Goal: Information Seeking & Learning: Learn about a topic

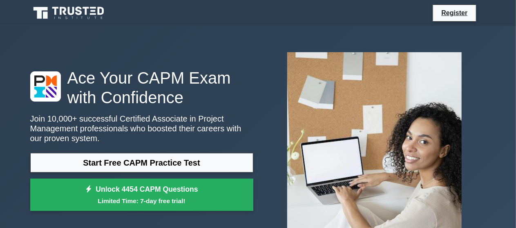
click at [162, 196] on small "Limited Time: 7-day free trial!" at bounding box center [141, 200] width 203 height 9
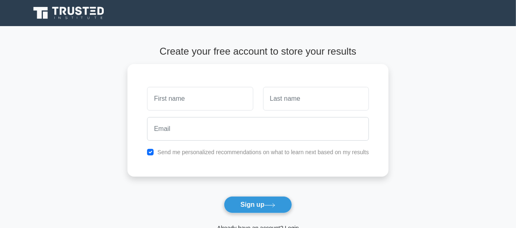
click at [407, 162] on main "Create your free account to store your results Send me personalized recommendat…" at bounding box center [258, 147] width 516 height 243
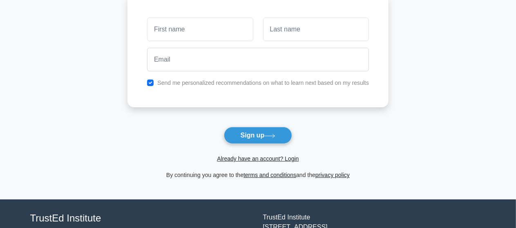
scroll to position [82, 0]
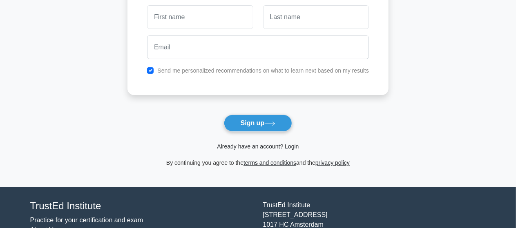
click at [259, 146] on link "Already have an account? Login" at bounding box center [258, 146] width 82 height 7
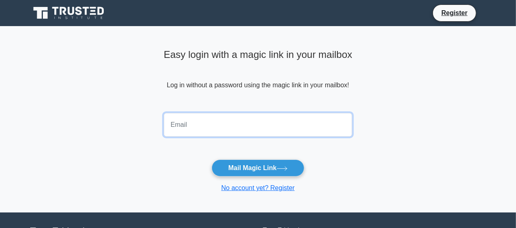
click at [224, 127] on input "email" at bounding box center [258, 125] width 189 height 24
type input "nightmaredance2886@gmail.com"
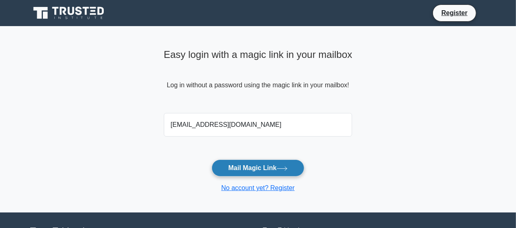
click at [272, 167] on button "Mail Magic Link" at bounding box center [258, 168] width 93 height 17
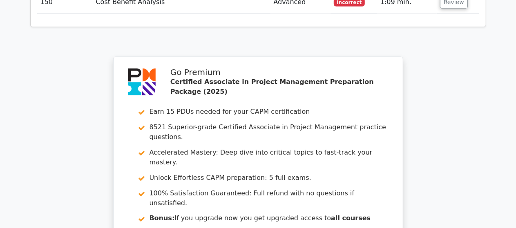
scroll to position [5314, 0]
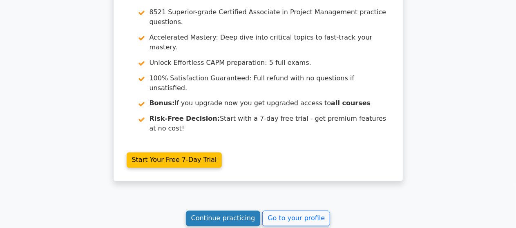
click at [211, 211] on link "Continue practicing" at bounding box center [223, 219] width 75 height 16
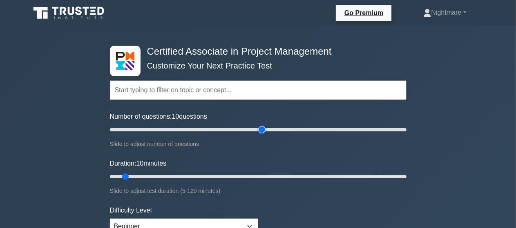
click at [260, 130] on input "Number of questions: 10 questions" at bounding box center [258, 130] width 296 height 10
click at [271, 129] on input "Number of questions: 110 questions" at bounding box center [258, 130] width 296 height 10
click at [275, 129] on input "Number of questions: 115 questions" at bounding box center [258, 130] width 296 height 10
click at [279, 129] on input "Number of questions: 115 questions" at bounding box center [258, 130] width 296 height 10
type input "120"
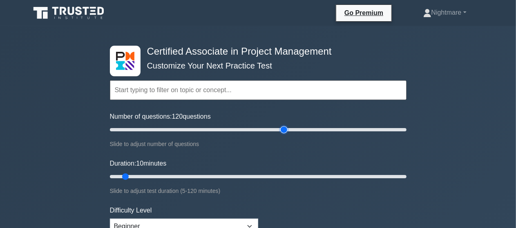
click at [283, 130] on input "Number of questions: 120 questions" at bounding box center [258, 130] width 296 height 10
click at [396, 178] on input "Duration: 115 minutes" at bounding box center [258, 177] width 296 height 10
click at [400, 177] on input "Duration: 120 minutes" at bounding box center [258, 177] width 296 height 10
type input "120"
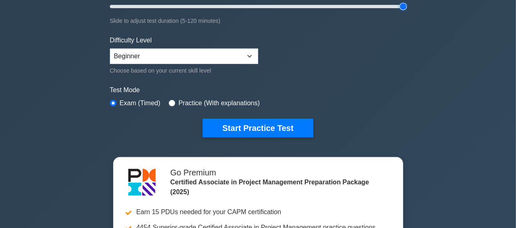
scroll to position [207, 0]
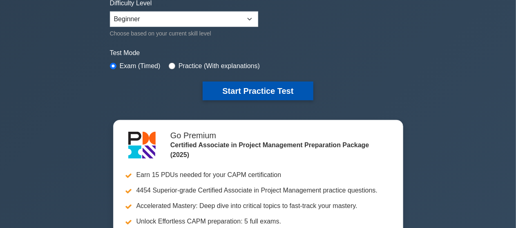
click at [242, 88] on button "Start Practice Test" at bounding box center [258, 91] width 110 height 19
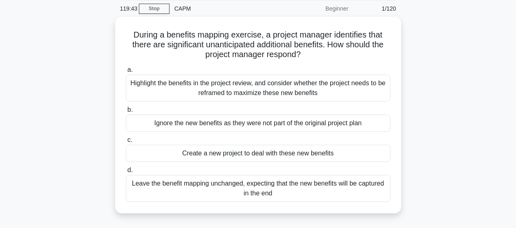
scroll to position [33, 0]
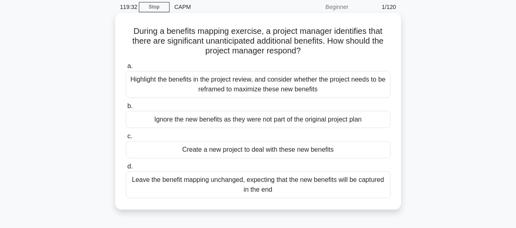
click at [239, 84] on div "Highlight the benefits in the project review, and consider whether the project …" at bounding box center [258, 84] width 265 height 27
click at [126, 69] on input "a. Highlight the benefits in the project review, and consider whether the proje…" at bounding box center [126, 66] width 0 height 5
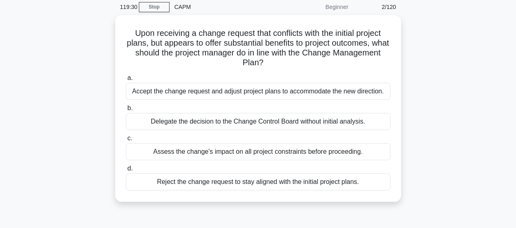
scroll to position [16, 0]
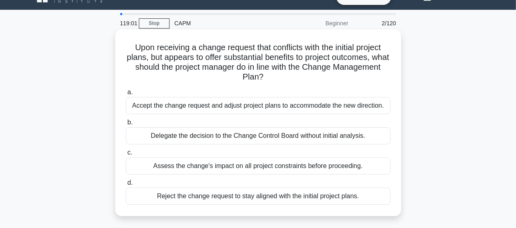
click at [272, 167] on div "Assess the change's impact on all project constraints before proceeding." at bounding box center [258, 166] width 265 height 17
click at [126, 156] on input "c. Assess the change's impact on all project constraints before proceeding." at bounding box center [126, 152] width 0 height 5
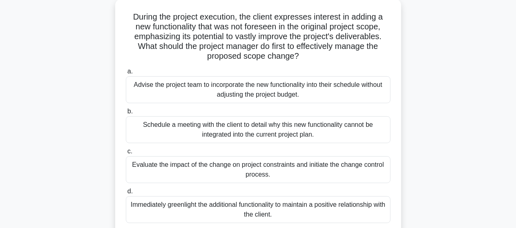
scroll to position [65, 0]
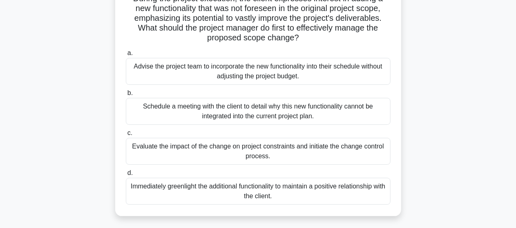
click at [257, 148] on div "Evaluate the impact of the change on project constraints and initiate the chang…" at bounding box center [258, 151] width 265 height 27
click at [126, 136] on input "c. Evaluate the impact of the change on project constraints and initiate the ch…" at bounding box center [126, 133] width 0 height 5
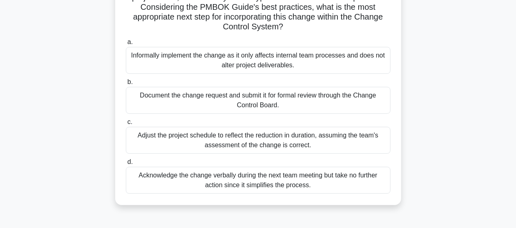
scroll to position [82, 0]
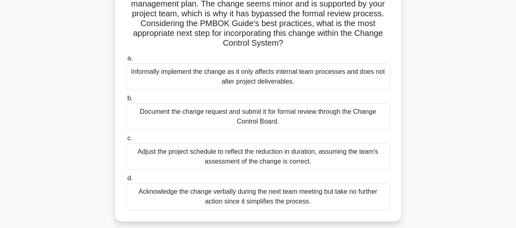
click at [435, 97] on div "As a project manager, you encounter a suggested process alteration that could r…" at bounding box center [258, 98] width 466 height 265
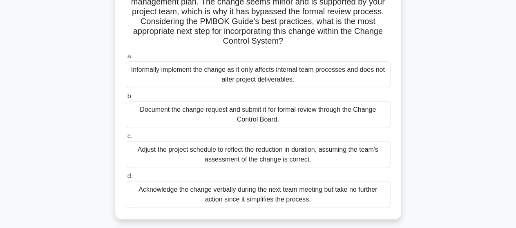
click at [262, 111] on div "Document the change request and submit it for formal review through the Change …" at bounding box center [258, 114] width 265 height 27
click at [126, 99] on input "b. Document the change request and submit it for formal review through the Chan…" at bounding box center [126, 96] width 0 height 5
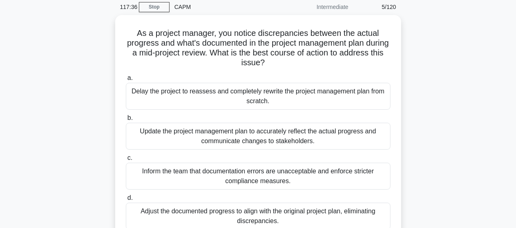
scroll to position [49, 0]
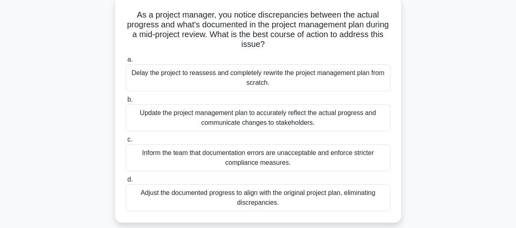
click at [271, 119] on div "Update the project management plan to accurately reflect the actual progress an…" at bounding box center [258, 118] width 265 height 27
click at [126, 103] on input "b. Update the project management plan to accurately reflect the actual progress…" at bounding box center [126, 99] width 0 height 5
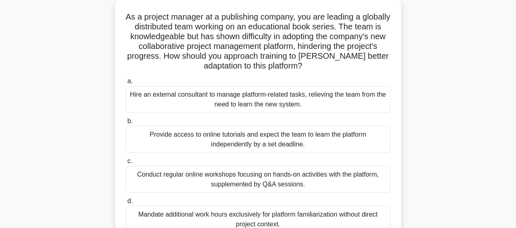
click at [430, 110] on div "As a project manager at a publishing company, you are leading a globally distri…" at bounding box center [258, 127] width 466 height 256
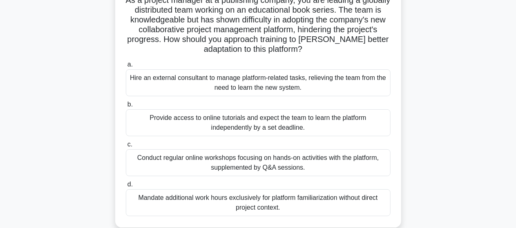
scroll to position [65, 0]
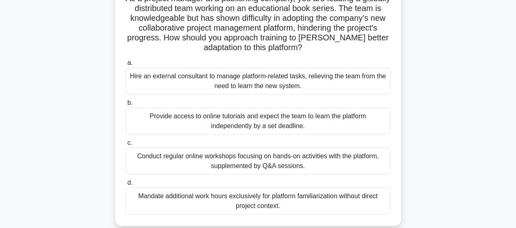
click at [258, 161] on div "Conduct regular online workshops focusing on hands-on activities with the platf…" at bounding box center [258, 161] width 265 height 27
click at [126, 146] on input "c. Conduct regular online workshops focusing on hands-on activities with the pl…" at bounding box center [126, 142] width 0 height 5
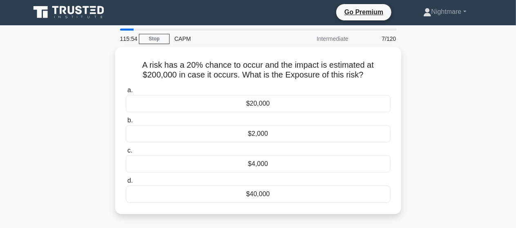
scroll to position [0, 0]
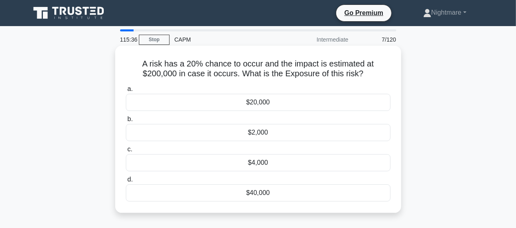
click at [259, 196] on div "$40,000" at bounding box center [258, 193] width 265 height 17
click at [126, 183] on input "d. $40,000" at bounding box center [126, 179] width 0 height 5
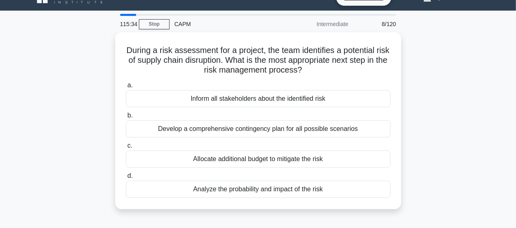
scroll to position [16, 0]
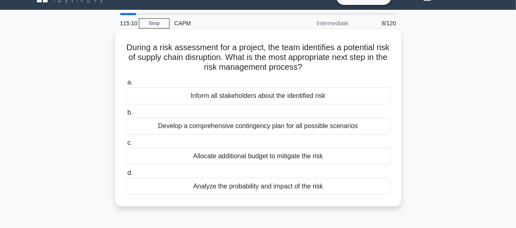
click at [257, 183] on div "Analyze the probability and impact of the risk" at bounding box center [258, 186] width 265 height 17
click at [126, 176] on input "d. Analyze the probability and impact of the risk" at bounding box center [126, 173] width 0 height 5
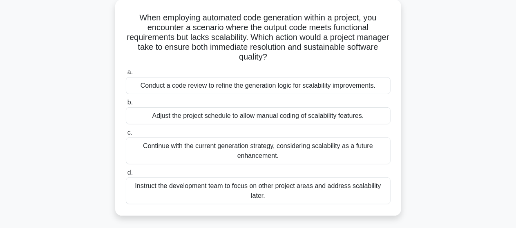
scroll to position [49, 0]
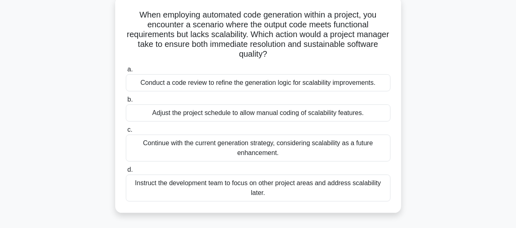
click at [319, 87] on div "Conduct a code review to refine the generation logic for scalability improvemen…" at bounding box center [258, 82] width 265 height 17
click at [126, 72] on input "a. Conduct a code review to refine the generation logic for scalability improve…" at bounding box center [126, 69] width 0 height 5
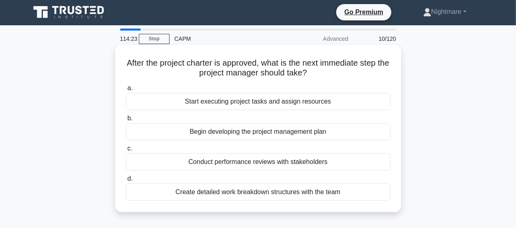
scroll to position [0, 0]
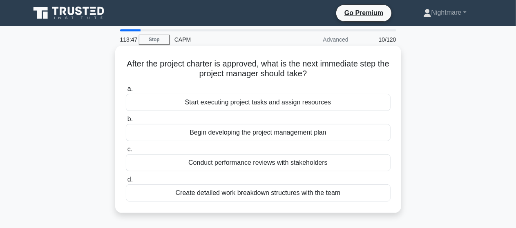
click at [252, 130] on div "Begin developing the project management plan" at bounding box center [258, 132] width 265 height 17
click at [126, 122] on input "b. Begin developing the project management plan" at bounding box center [126, 119] width 0 height 5
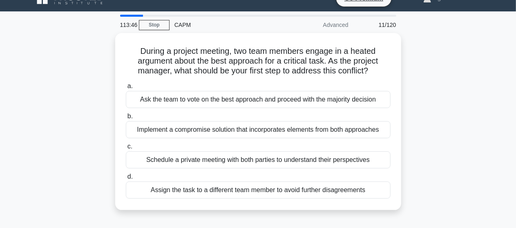
scroll to position [16, 0]
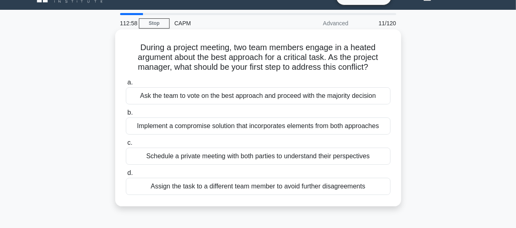
click at [270, 157] on div "Schedule a private meeting with both parties to understand their perspectives" at bounding box center [258, 156] width 265 height 17
click at [126, 146] on input "c. Schedule a private meeting with both parties to understand their perspectives" at bounding box center [126, 142] width 0 height 5
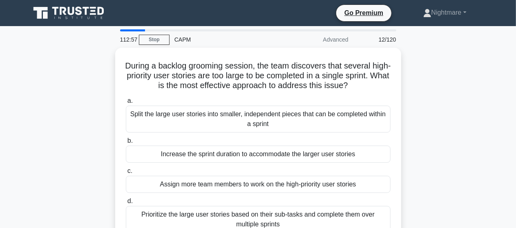
scroll to position [0, 0]
click at [434, 111] on div "During a backlog grooming session, the team discovers that several high-priorit…" at bounding box center [258, 151] width 466 height 207
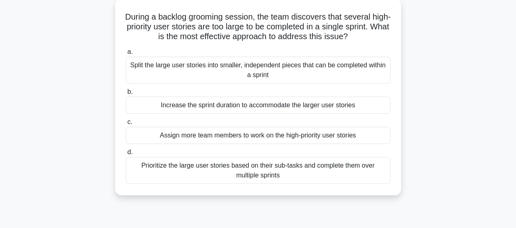
scroll to position [33, 0]
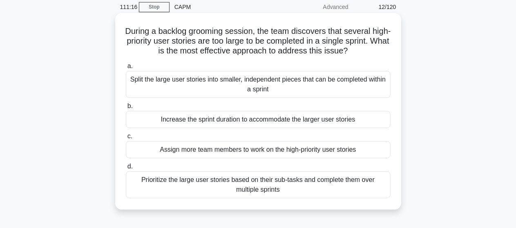
click at [258, 85] on div "Split the large user stories into smaller, independent pieces that can be compl…" at bounding box center [258, 84] width 265 height 27
click at [126, 69] on input "a. Split the large user stories into smaller, independent pieces that can be co…" at bounding box center [126, 66] width 0 height 5
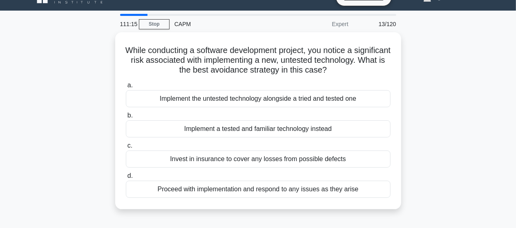
scroll to position [16, 0]
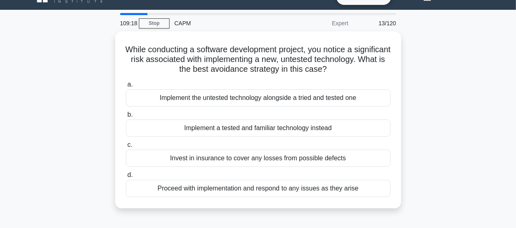
click at [444, 87] on div "While conducting a software development project, you notice a significant risk …" at bounding box center [258, 124] width 466 height 187
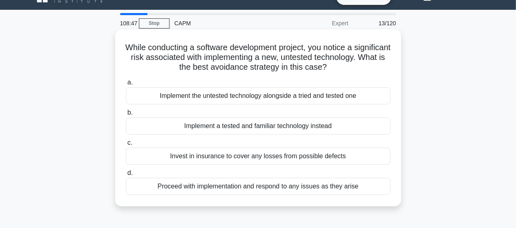
click at [256, 98] on div "Implement the untested technology alongside a tried and tested one" at bounding box center [258, 95] width 265 height 17
click at [126, 85] on input "a. Implement the untested technology alongside a tried and tested one" at bounding box center [126, 82] width 0 height 5
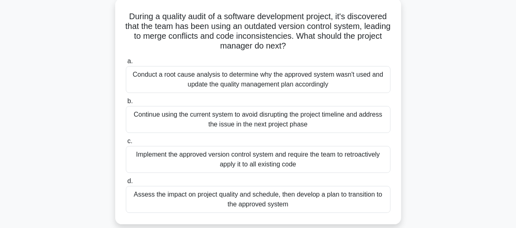
scroll to position [49, 0]
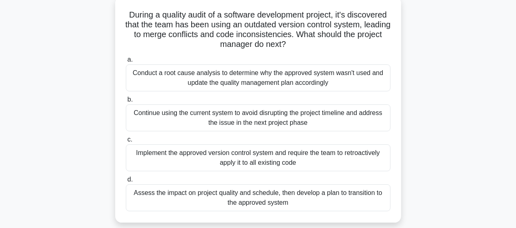
click at [256, 158] on div "Implement the approved version control system and require the team to retroacti…" at bounding box center [258, 158] width 265 height 27
click at [126, 143] on input "c. Implement the approved version control system and require the team to retroa…" at bounding box center [126, 139] width 0 height 5
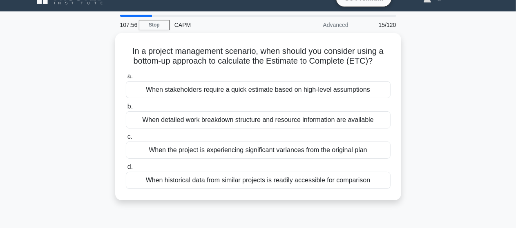
scroll to position [16, 0]
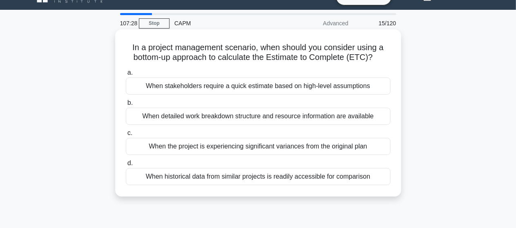
click at [331, 116] on div "When detailed work breakdown structure and resource information are available" at bounding box center [258, 116] width 265 height 17
click at [126, 106] on input "b. When detailed work breakdown structure and resource information are available" at bounding box center [126, 102] width 0 height 5
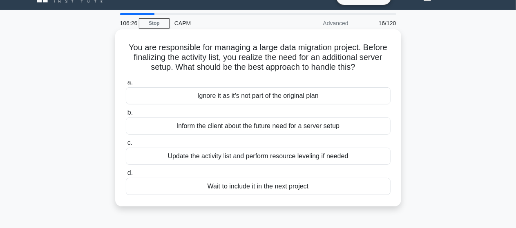
click at [252, 158] on div "Update the activity list and perform resource leveling if needed" at bounding box center [258, 156] width 265 height 17
click at [126, 146] on input "c. Update the activity list and perform resource leveling if needed" at bounding box center [126, 142] width 0 height 5
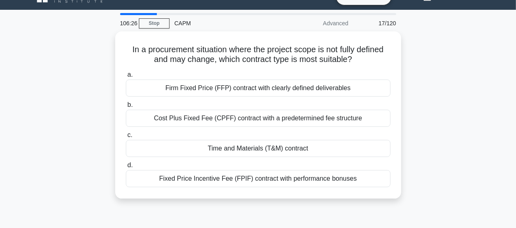
scroll to position [0, 0]
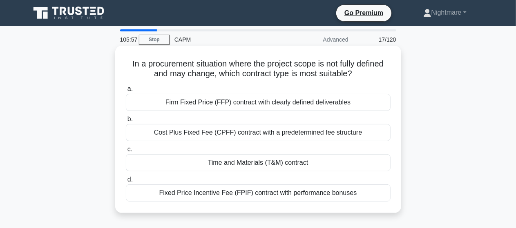
click at [265, 164] on div "Time and Materials (T&M) contract" at bounding box center [258, 162] width 265 height 17
click at [126, 152] on input "c. Time and Materials (T&M) contract" at bounding box center [126, 149] width 0 height 5
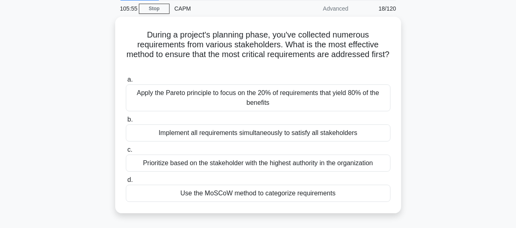
scroll to position [33, 0]
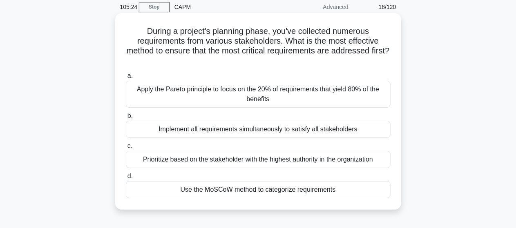
click at [260, 189] on div "Use the MoSCoW method to categorize requirements" at bounding box center [258, 189] width 265 height 17
click at [126, 179] on input "d. Use the MoSCoW method to categorize requirements" at bounding box center [126, 176] width 0 height 5
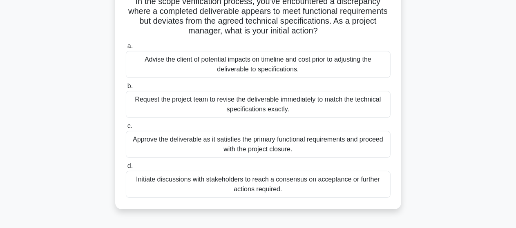
scroll to position [65, 0]
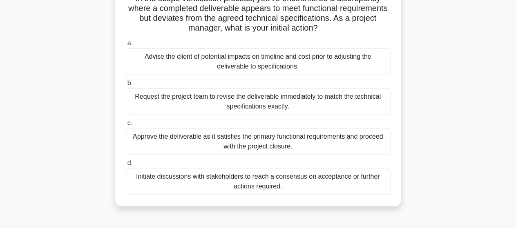
click at [249, 98] on div "Request the project team to revise the deliverable immediately to match the tec…" at bounding box center [258, 101] width 265 height 27
click at [126, 86] on input "b. Request the project team to revise the deliverable immediately to match the …" at bounding box center [126, 83] width 0 height 5
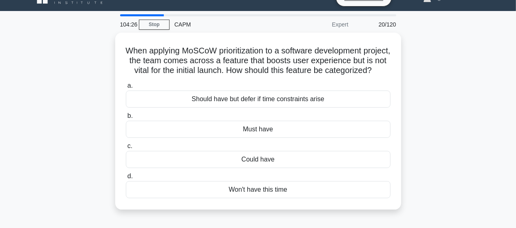
scroll to position [16, 0]
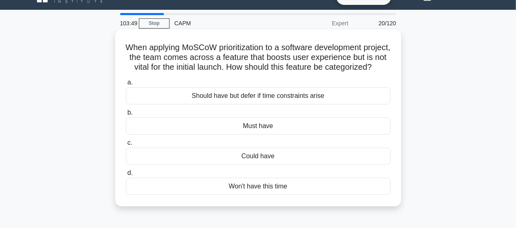
click at [253, 105] on div "Should have but defer if time constraints arise" at bounding box center [258, 95] width 265 height 17
click at [126, 85] on input "a. Should have but defer if time constraints arise" at bounding box center [126, 82] width 0 height 5
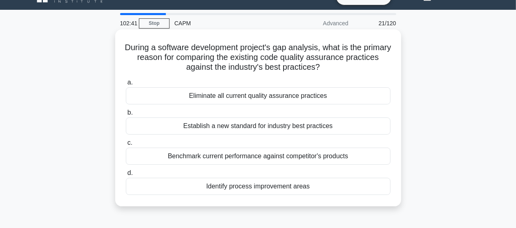
click at [252, 155] on div "Benchmark current performance against competitor's products" at bounding box center [258, 156] width 265 height 17
click at [126, 146] on input "c. Benchmark current performance against competitor's products" at bounding box center [126, 142] width 0 height 5
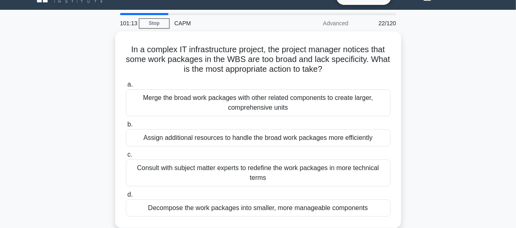
scroll to position [33, 0]
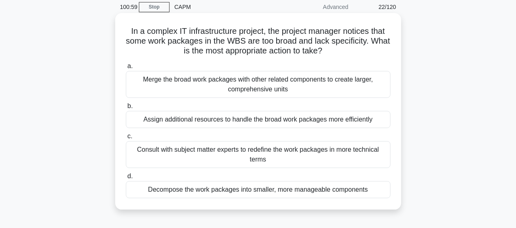
click at [256, 154] on div "Consult with subject matter experts to redefine the work packages in more techn…" at bounding box center [258, 154] width 265 height 27
click at [126, 139] on input "c. Consult with subject matter experts to redefine the work packages in more te…" at bounding box center [126, 136] width 0 height 5
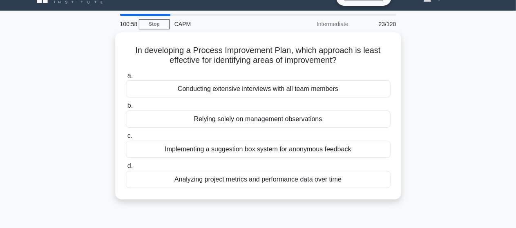
scroll to position [16, 0]
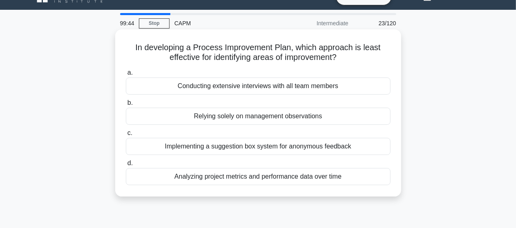
click at [272, 119] on div "Relying solely on management observations" at bounding box center [258, 116] width 265 height 17
click at [126, 106] on input "b. Relying solely on management observations" at bounding box center [126, 102] width 0 height 5
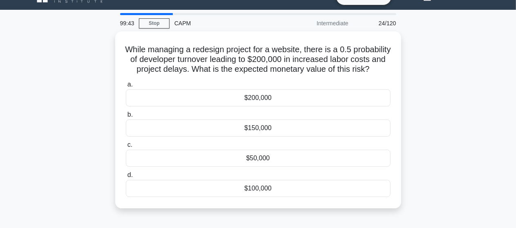
scroll to position [33, 0]
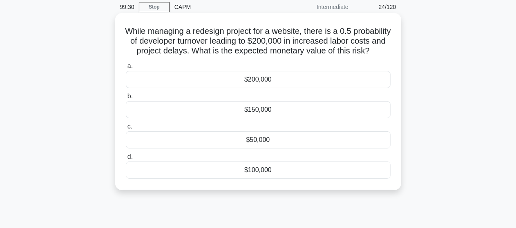
click at [261, 179] on div "$100,000" at bounding box center [258, 170] width 265 height 17
click at [126, 160] on input "d. $100,000" at bounding box center [126, 156] width 0 height 5
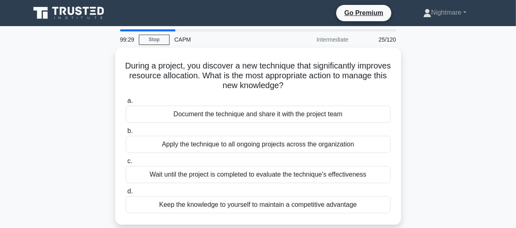
scroll to position [16, 0]
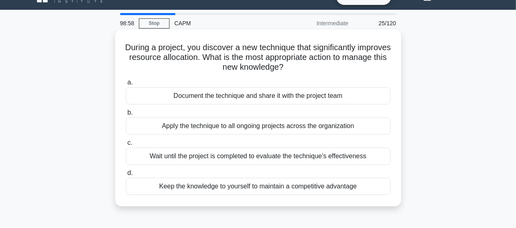
click at [314, 96] on div "Document the technique and share it with the project team" at bounding box center [258, 95] width 265 height 17
click at [126, 85] on input "a. Document the technique and share it with the project team" at bounding box center [126, 82] width 0 height 5
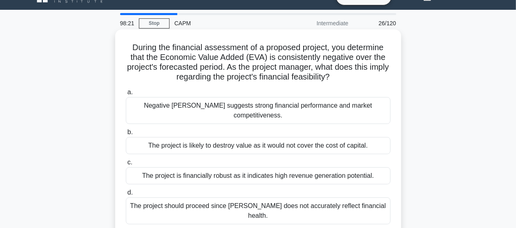
click at [234, 137] on div "The project is likely to destroy value as it would not cover the cost of capita…" at bounding box center [258, 145] width 265 height 17
click at [126, 135] on input "b. The project is likely to destroy value as it would not cover the cost of cap…" at bounding box center [126, 132] width 0 height 5
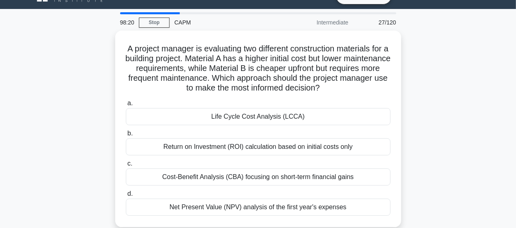
scroll to position [33, 0]
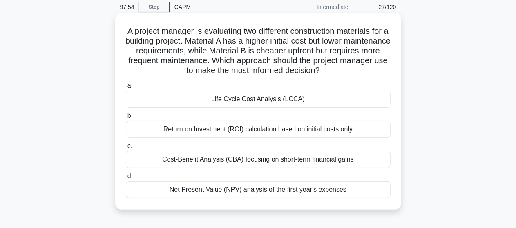
click at [265, 160] on div "Cost-Benefit Analysis (CBA) focusing on short-term financial gains" at bounding box center [258, 159] width 265 height 17
click at [126, 149] on input "c. Cost-Benefit Analysis (CBA) focusing on short-term financial gains" at bounding box center [126, 146] width 0 height 5
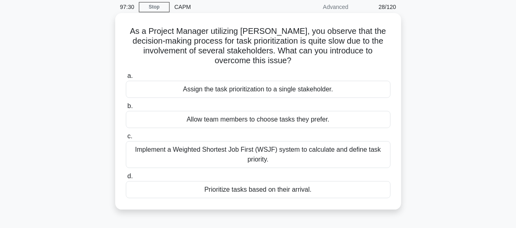
click at [267, 153] on div "Implement a Weighted Shortest Job First (WSJF) system to calculate and define t…" at bounding box center [258, 154] width 265 height 27
click at [126, 139] on input "c. Implement a Weighted Shortest Job First (WSJF) system to calculate and defin…" at bounding box center [126, 136] width 0 height 5
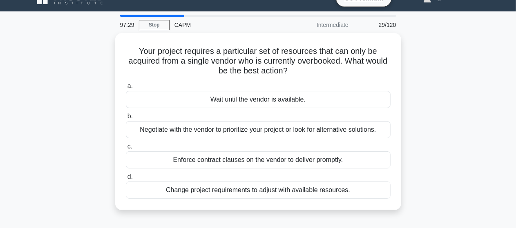
scroll to position [16, 0]
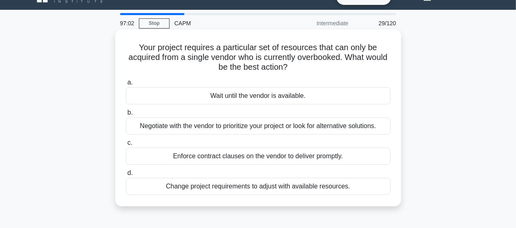
click at [250, 187] on div "Change project requirements to adjust with available resources." at bounding box center [258, 186] width 265 height 17
click at [126, 176] on input "d. Change project requirements to adjust with available resources." at bounding box center [126, 173] width 0 height 5
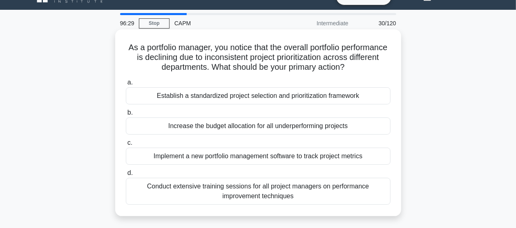
click at [292, 98] on div "Establish a standardized project selection and prioritization framework" at bounding box center [258, 95] width 265 height 17
click at [126, 85] on input "a. Establish a standardized project selection and prioritization framework" at bounding box center [126, 82] width 0 height 5
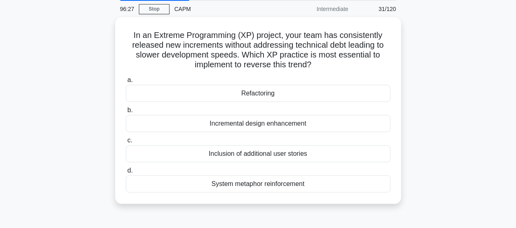
scroll to position [33, 0]
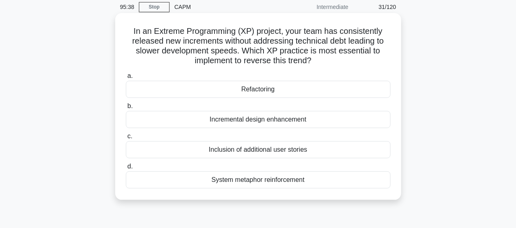
click at [265, 118] on div "Incremental design enhancement" at bounding box center [258, 119] width 265 height 17
click at [126, 109] on input "b. Incremental design enhancement" at bounding box center [126, 106] width 0 height 5
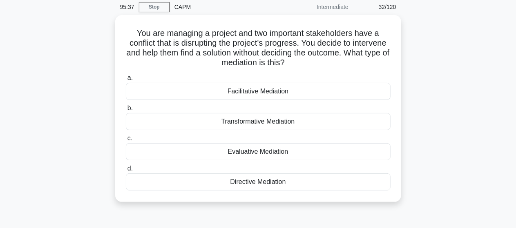
scroll to position [0, 0]
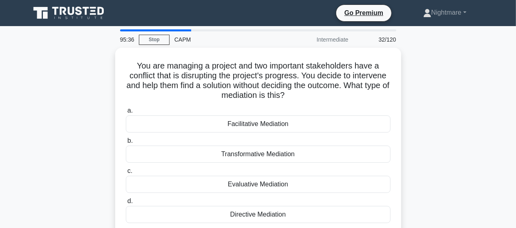
click at [433, 102] on div "You are managing a project and two important stakeholders have a conflict that …" at bounding box center [258, 146] width 466 height 197
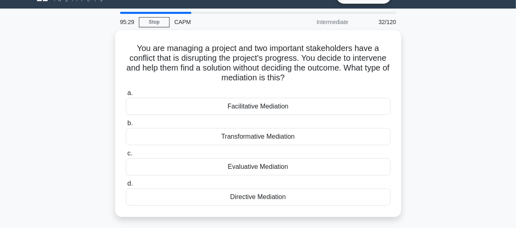
scroll to position [16, 0]
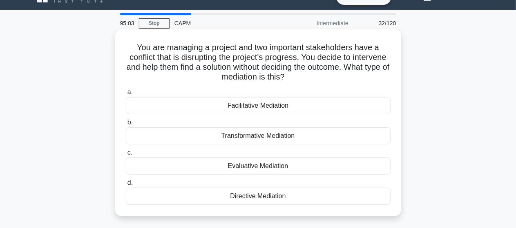
click at [256, 104] on div "Facilitative Mediation" at bounding box center [258, 105] width 265 height 17
click at [126, 95] on input "a. Facilitative Mediation" at bounding box center [126, 92] width 0 height 5
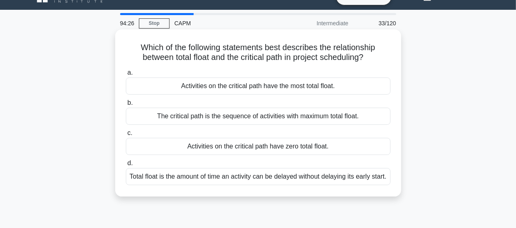
click at [265, 147] on div "Activities on the critical path have zero total float." at bounding box center [258, 146] width 265 height 17
click at [126, 136] on input "c. Activities on the critical path have zero total float." at bounding box center [126, 133] width 0 height 5
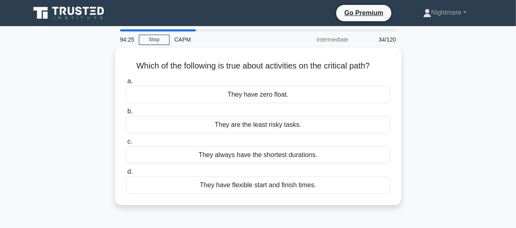
scroll to position [0, 0]
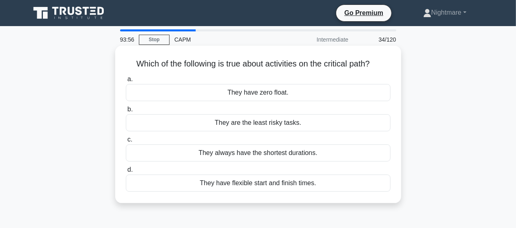
click at [254, 94] on div "They have zero float." at bounding box center [258, 92] width 265 height 17
click at [126, 82] on input "a. They have zero float." at bounding box center [126, 79] width 0 height 5
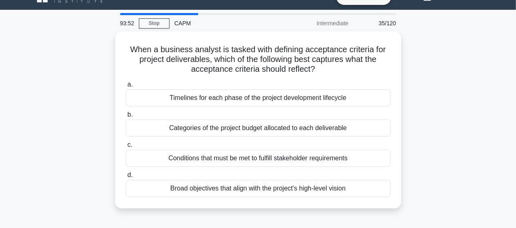
scroll to position [33, 0]
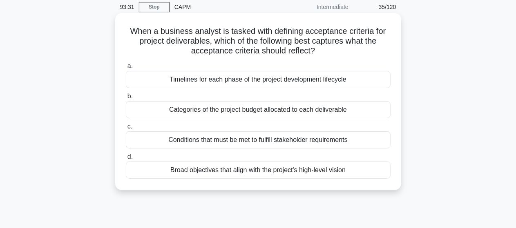
click at [281, 140] on div "Conditions that must be met to fulfill stakeholder requirements" at bounding box center [258, 139] width 265 height 17
click at [126, 129] on input "c. Conditions that must be met to fulfill stakeholder requirements" at bounding box center [126, 126] width 0 height 5
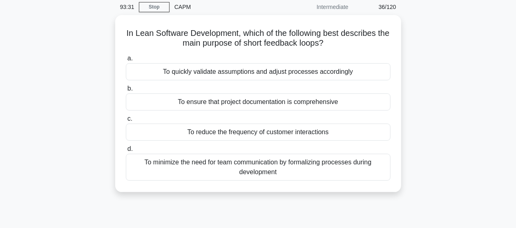
scroll to position [0, 0]
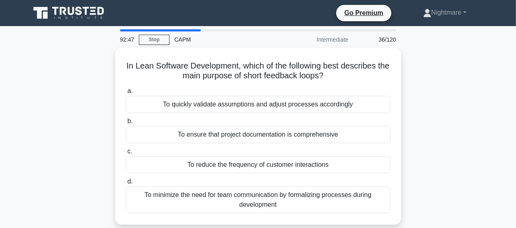
click at [422, 103] on div "In Lean Software Development, which of the following best describes the main pu…" at bounding box center [258, 141] width 466 height 187
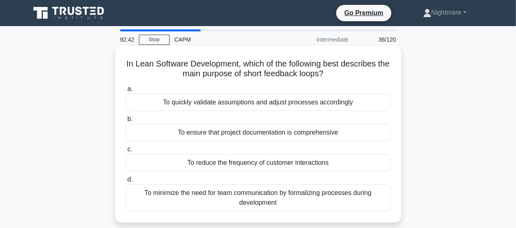
click at [266, 105] on div "To quickly validate assumptions and adjust processes accordingly" at bounding box center [258, 102] width 265 height 17
click at [126, 92] on input "a. To quickly validate assumptions and adjust processes accordingly" at bounding box center [126, 89] width 0 height 5
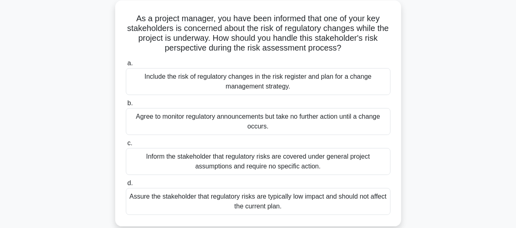
scroll to position [49, 0]
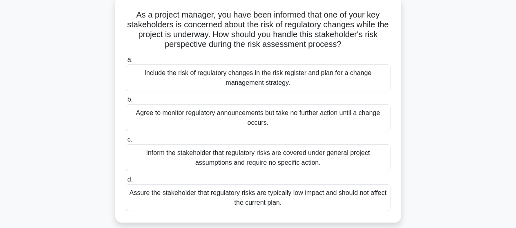
click at [252, 78] on div "Include the risk of regulatory changes in the risk register and plan for a chan…" at bounding box center [258, 78] width 265 height 27
click at [126, 62] on input "a. Include the risk of regulatory changes in the risk register and plan for a c…" at bounding box center [126, 59] width 0 height 5
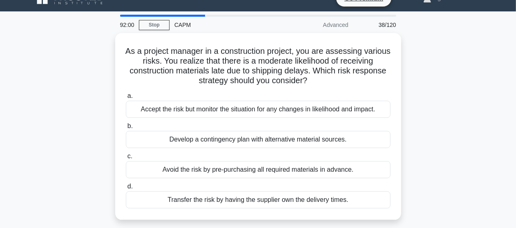
scroll to position [16, 0]
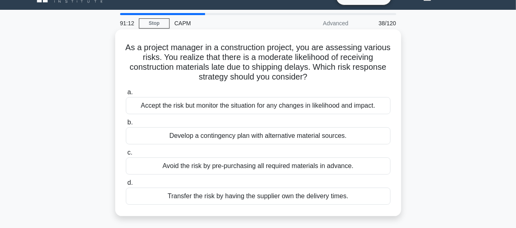
click at [241, 135] on div "Develop a contingency plan with alternative material sources." at bounding box center [258, 135] width 265 height 17
click at [126, 125] on input "b. Develop a contingency plan with alternative material sources." at bounding box center [126, 122] width 0 height 5
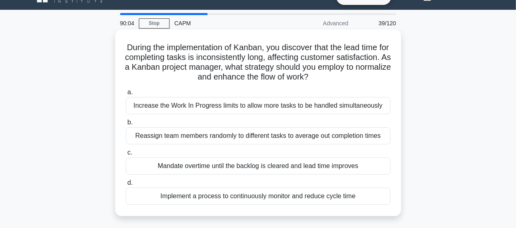
click at [238, 195] on div "Implement a process to continuously monitor and reduce cycle time" at bounding box center [258, 196] width 265 height 17
click at [126, 186] on input "d. Implement a process to continuously monitor and reduce cycle time" at bounding box center [126, 183] width 0 height 5
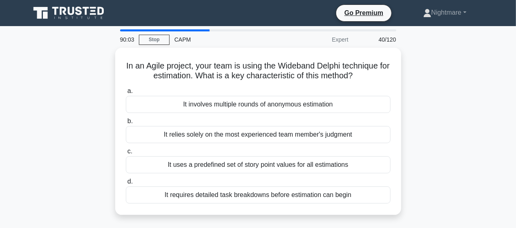
scroll to position [0, 0]
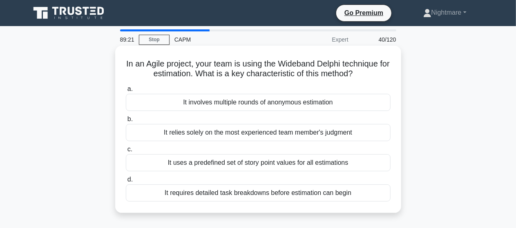
click at [252, 103] on div "It involves multiple rounds of anonymous estimation" at bounding box center [258, 102] width 265 height 17
click at [126, 92] on input "a. It involves multiple rounds of anonymous estimation" at bounding box center [126, 89] width 0 height 5
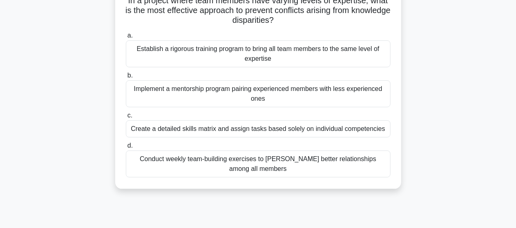
scroll to position [49, 0]
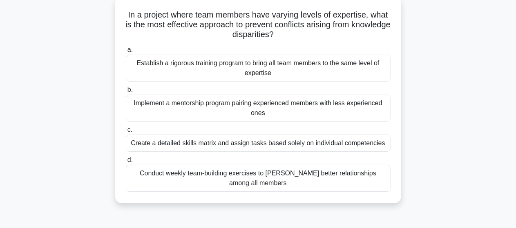
click at [269, 111] on div "Implement a mentorship program pairing experienced members with less experience…" at bounding box center [258, 108] width 265 height 27
click at [126, 93] on input "b. Implement a mentorship program pairing experienced members with less experie…" at bounding box center [126, 89] width 0 height 5
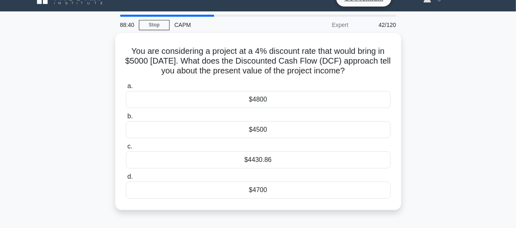
scroll to position [16, 0]
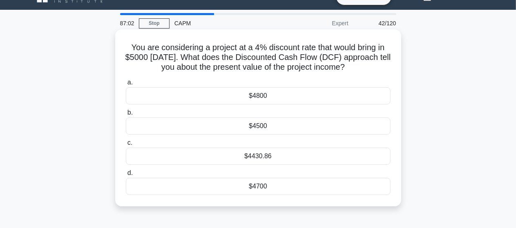
click at [265, 157] on div "$4430.86" at bounding box center [258, 156] width 265 height 17
click at [126, 146] on input "c. $4430.86" at bounding box center [126, 142] width 0 height 5
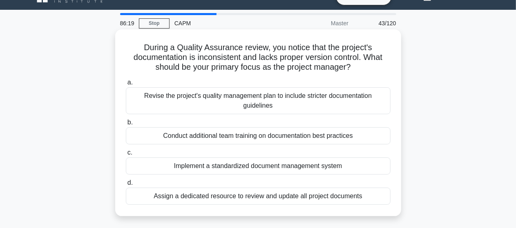
click at [261, 167] on div "Implement a standardized document management system" at bounding box center [258, 166] width 265 height 17
click at [126, 156] on input "c. Implement a standardized document management system" at bounding box center [126, 152] width 0 height 5
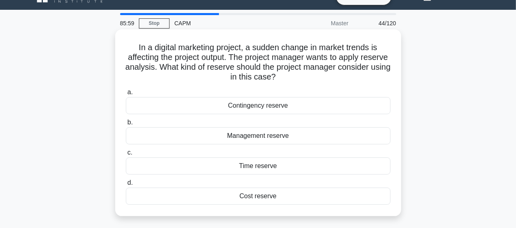
click at [261, 107] on div "Contingency reserve" at bounding box center [258, 105] width 265 height 17
click at [126, 95] on input "a. [GEOGRAPHIC_DATA]" at bounding box center [126, 92] width 0 height 5
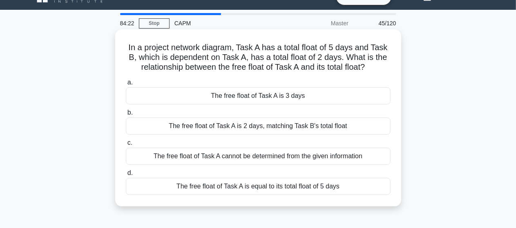
click at [245, 155] on div "The free float of Task A cannot be determined from the given information" at bounding box center [258, 156] width 265 height 17
click at [126, 146] on input "c. The free float of Task A cannot be determined from the given information" at bounding box center [126, 142] width 0 height 5
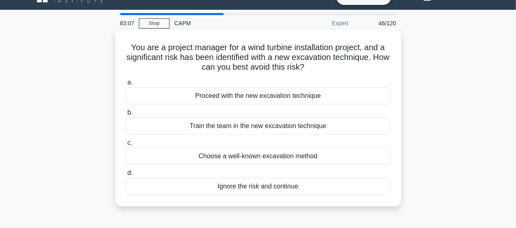
click at [254, 155] on div "Choose a well-known excavation method" at bounding box center [258, 156] width 265 height 17
click at [126, 146] on input "c. Choose a well-known excavation method" at bounding box center [126, 142] width 0 height 5
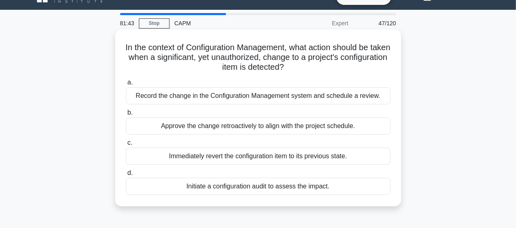
click at [251, 187] on div "Initiate a configuration audit to assess the impact." at bounding box center [258, 186] width 265 height 17
click at [126, 176] on input "d. Initiate a configuration audit to assess the impact." at bounding box center [126, 173] width 0 height 5
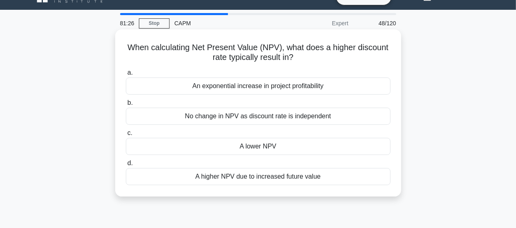
click at [256, 148] on div "A lower NPV" at bounding box center [258, 146] width 265 height 17
click at [126, 136] on input "c. A lower NPV" at bounding box center [126, 133] width 0 height 5
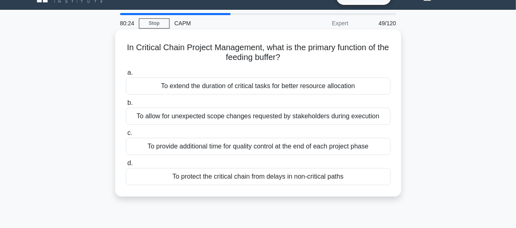
click at [256, 117] on div "To allow for unexpected scope changes requested by stakeholders during execution" at bounding box center [258, 116] width 265 height 17
click at [126, 106] on input "b. To allow for unexpected scope changes requested by stakeholders during execu…" at bounding box center [126, 102] width 0 height 5
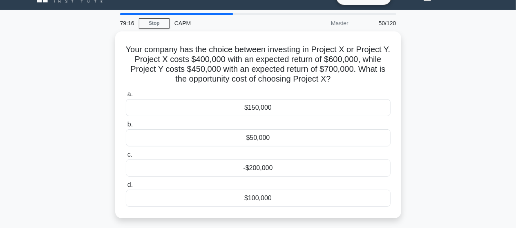
click at [435, 116] on div "Your company has the choice between investing in Project X or Project Y. Projec…" at bounding box center [258, 129] width 466 height 197
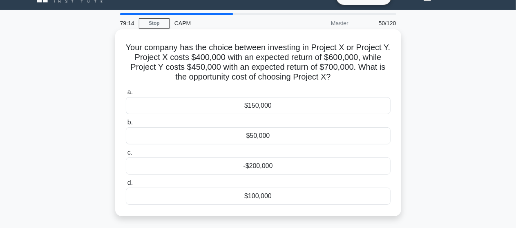
click at [258, 136] on div "$50,000" at bounding box center [258, 135] width 265 height 17
click at [126, 125] on input "b. $50,000" at bounding box center [126, 122] width 0 height 5
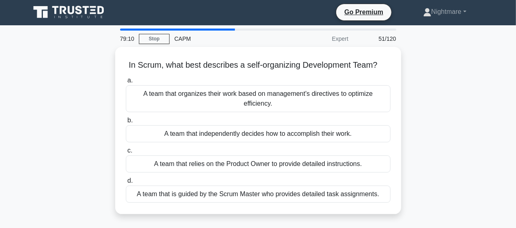
scroll to position [0, 0]
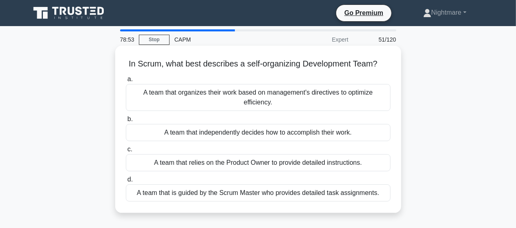
click at [243, 129] on div "A team that independently decides how to accomplish their work." at bounding box center [258, 132] width 265 height 17
click at [126, 122] on input "b. A team that independently decides how to accomplish their work." at bounding box center [126, 119] width 0 height 5
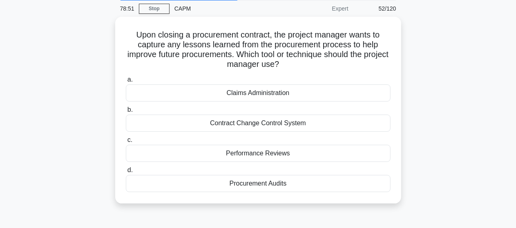
scroll to position [33, 0]
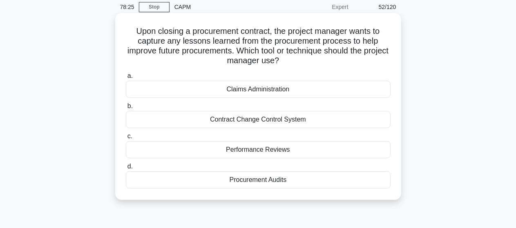
click at [274, 180] on div "Procurement Audits" at bounding box center [258, 180] width 265 height 17
click at [126, 169] on input "d. Procurement Audits" at bounding box center [126, 166] width 0 height 5
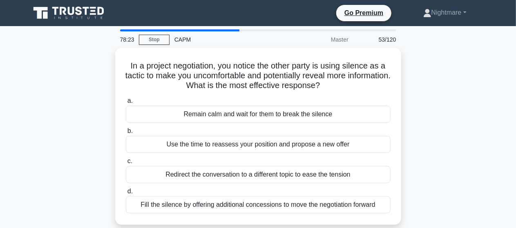
scroll to position [16, 0]
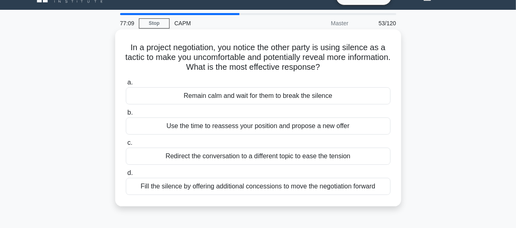
click at [261, 185] on div "Fill the silence by offering additional concessions to move the negotiation for…" at bounding box center [258, 186] width 265 height 17
click at [126, 176] on input "d. Fill the silence by offering additional concessions to move the negotiation …" at bounding box center [126, 173] width 0 height 5
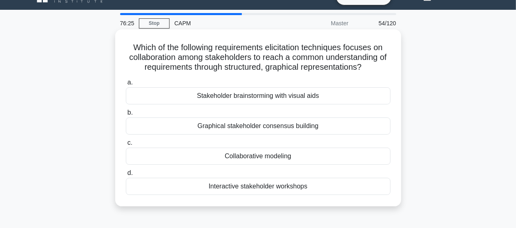
click at [255, 156] on div "Collaborative modeling" at bounding box center [258, 156] width 265 height 17
click at [126, 146] on input "c. Collaborative modeling" at bounding box center [126, 142] width 0 height 5
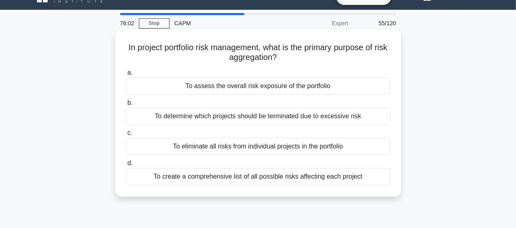
click at [263, 176] on div "To create a comprehensive list of all possible risks affecting each project" at bounding box center [258, 176] width 265 height 17
click at [126, 166] on input "d. To create a comprehensive list of all possible risks affecting each project" at bounding box center [126, 163] width 0 height 5
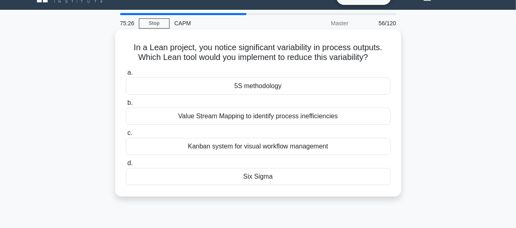
click at [304, 118] on div "Value Stream Mapping to identify process inefficiencies" at bounding box center [258, 116] width 265 height 17
click at [126, 106] on input "b. Value Stream Mapping to identify process inefficiencies" at bounding box center [126, 102] width 0 height 5
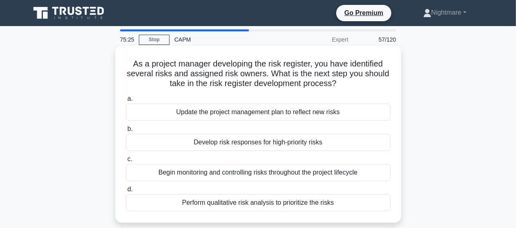
scroll to position [0, 0]
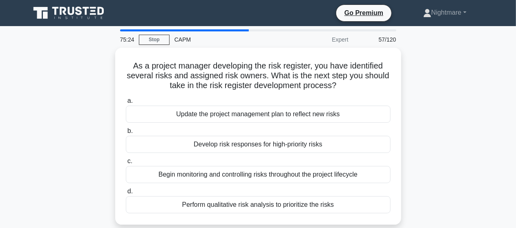
click at [426, 96] on div "As a project manager developing the risk register, you have identified several …" at bounding box center [258, 141] width 466 height 187
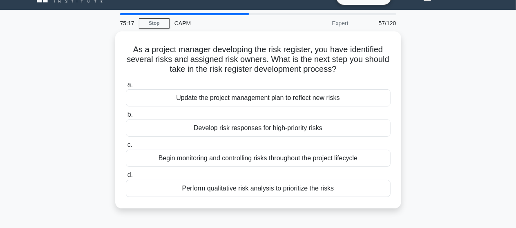
click at [437, 95] on div "As a project manager developing the risk register, you have identified several …" at bounding box center [258, 124] width 466 height 187
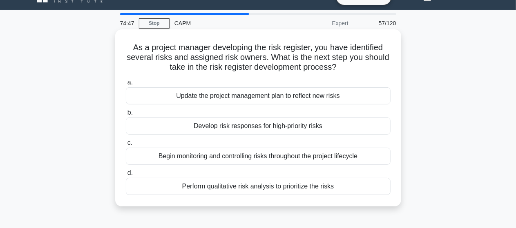
click at [250, 186] on div "Perform qualitative risk analysis to prioritize the risks" at bounding box center [258, 186] width 265 height 17
click at [126, 176] on input "d. Perform qualitative risk analysis to prioritize the risks" at bounding box center [126, 173] width 0 height 5
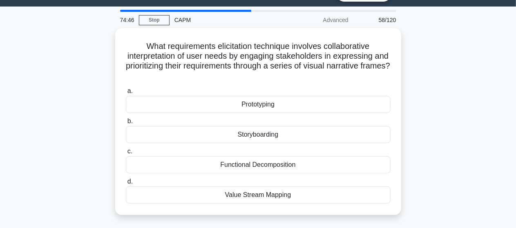
scroll to position [33, 0]
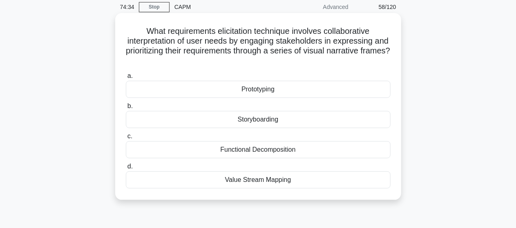
click at [248, 93] on div "Prototyping" at bounding box center [258, 89] width 265 height 17
click at [126, 79] on input "a. Prototyping" at bounding box center [126, 76] width 0 height 5
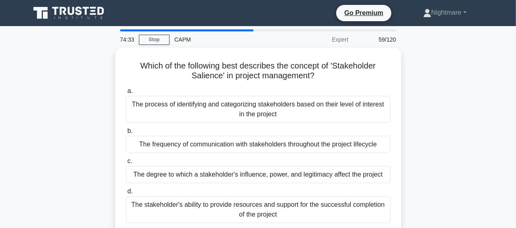
scroll to position [16, 0]
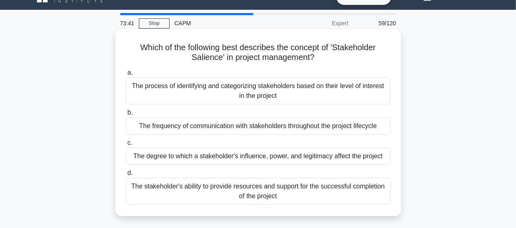
click at [249, 154] on div "The degree to which a stakeholder's influence, power, and legitimacy affect the…" at bounding box center [258, 156] width 265 height 17
click at [126, 146] on input "c. The degree to which a stakeholder's influence, power, and legitimacy affect …" at bounding box center [126, 142] width 0 height 5
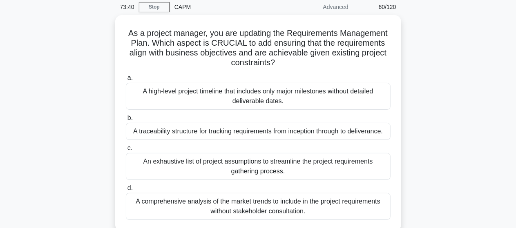
scroll to position [49, 0]
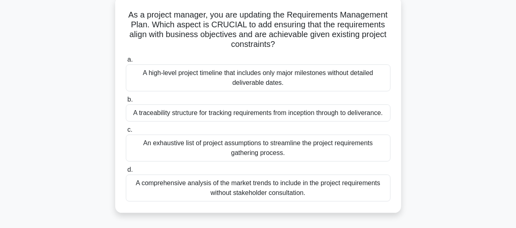
click at [325, 113] on div "A traceability structure for tracking requirements from inception through to de…" at bounding box center [258, 113] width 265 height 17
click at [126, 103] on input "b. A traceability structure for tracking requirements from inception through to…" at bounding box center [126, 99] width 0 height 5
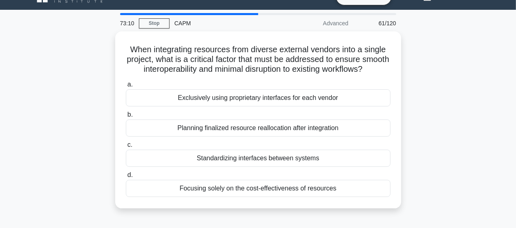
scroll to position [33, 0]
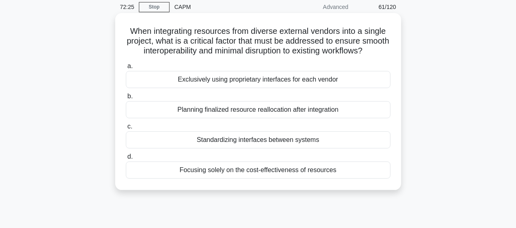
click at [289, 149] on div "Standardizing interfaces between systems" at bounding box center [258, 139] width 265 height 17
click at [126, 129] on input "c. Standardizing interfaces between systems" at bounding box center [126, 126] width 0 height 5
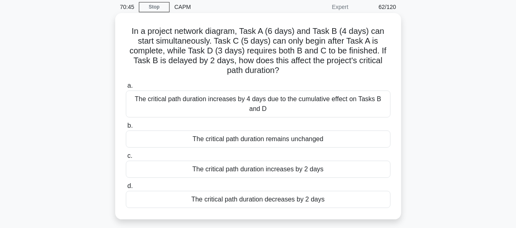
click at [264, 137] on div "The critical path duration remains unchanged" at bounding box center [258, 139] width 265 height 17
click at [126, 129] on input "b. The critical path duration remains unchanged" at bounding box center [126, 125] width 0 height 5
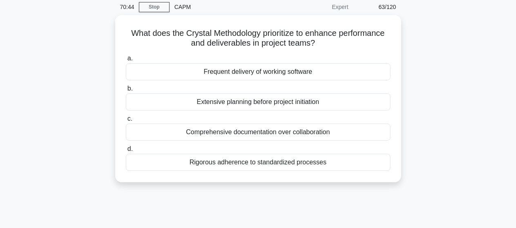
scroll to position [0, 0]
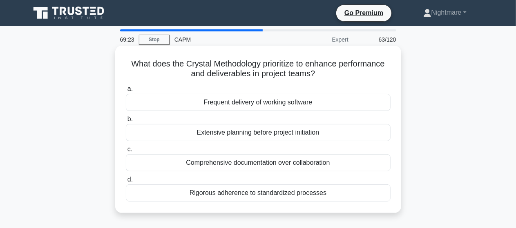
click at [259, 132] on div "Extensive planning before project initiation" at bounding box center [258, 132] width 265 height 17
click at [126, 122] on input "b. Extensive planning before project initiation" at bounding box center [126, 119] width 0 height 5
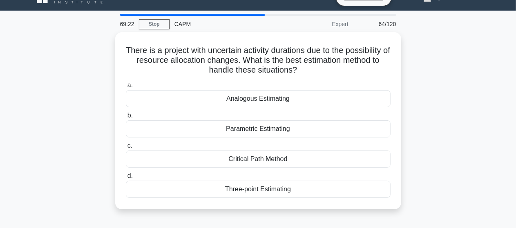
scroll to position [16, 0]
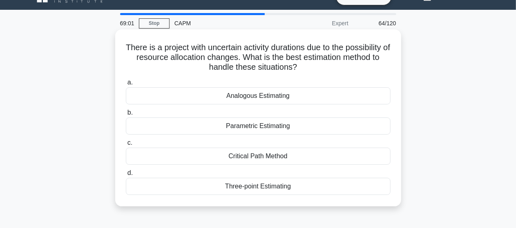
click at [250, 187] on div "Three-point Estimating" at bounding box center [258, 186] width 265 height 17
click at [126, 176] on input "d. Three-point Estimating" at bounding box center [126, 173] width 0 height 5
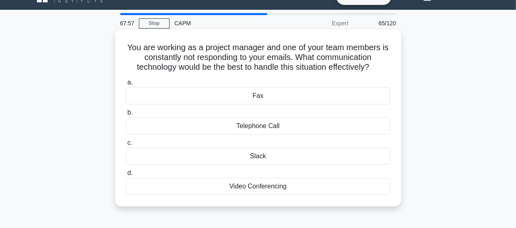
click at [247, 125] on div "Telephone Call" at bounding box center [258, 126] width 265 height 17
click at [126, 116] on input "b. Telephone Call" at bounding box center [126, 112] width 0 height 5
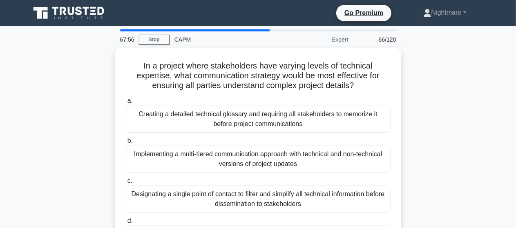
scroll to position [0, 0]
click at [429, 136] on div "In a project where stakeholders have varying levels of technical expertise, wha…" at bounding box center [258, 161] width 466 height 226
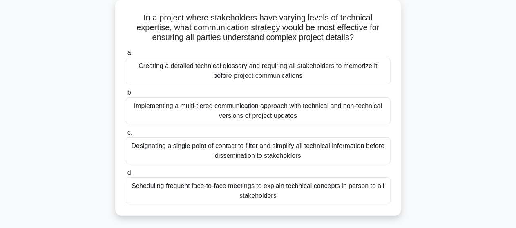
scroll to position [49, 0]
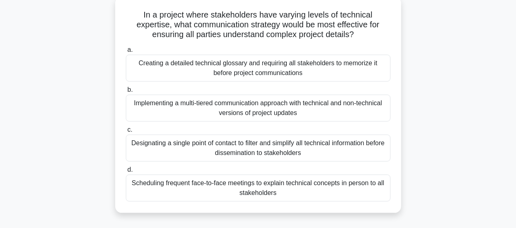
click at [273, 152] on div "Designating a single point of contact to filter and simplify all technical info…" at bounding box center [258, 148] width 265 height 27
click at [126, 133] on input "c. Designating a single point of contact to filter and simplify all technical i…" at bounding box center [126, 129] width 0 height 5
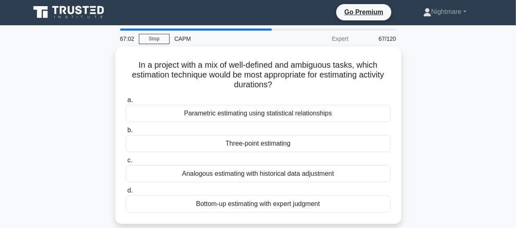
scroll to position [0, 0]
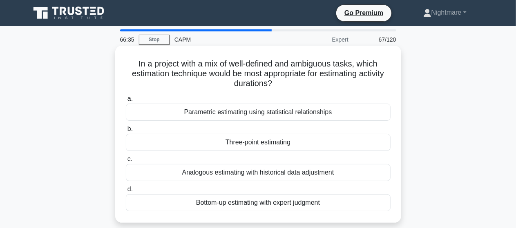
click at [266, 144] on div "Three-point estimating" at bounding box center [258, 142] width 265 height 17
click at [126, 132] on input "b. Three-point estimating" at bounding box center [126, 129] width 0 height 5
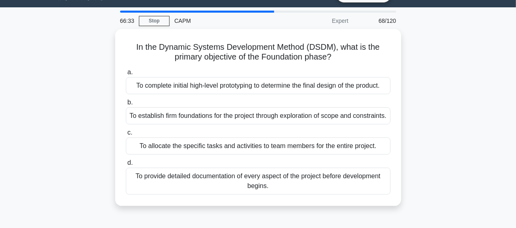
scroll to position [33, 0]
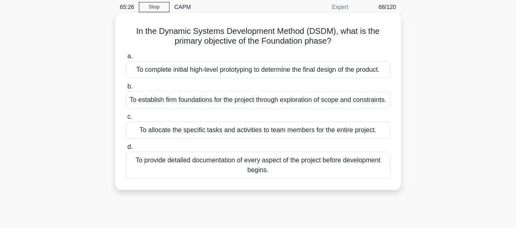
click at [267, 73] on div "To complete initial high-level prototyping to determine the final design of the…" at bounding box center [258, 69] width 265 height 17
click at [126, 59] on input "a. To complete initial high-level prototyping to determine the final design of …" at bounding box center [126, 56] width 0 height 5
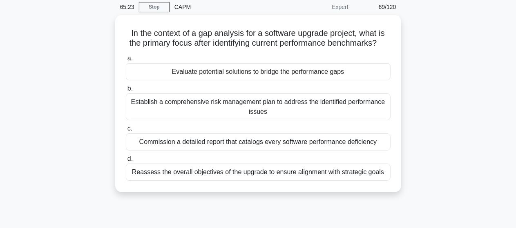
scroll to position [16, 0]
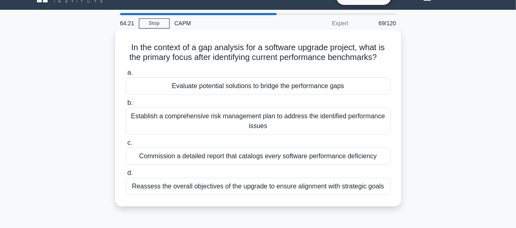
click at [254, 132] on div "Establish a comprehensive risk management plan to address the identified perfor…" at bounding box center [258, 121] width 265 height 27
click at [126, 106] on input "b. Establish a comprehensive risk management plan to address the identified per…" at bounding box center [126, 102] width 0 height 5
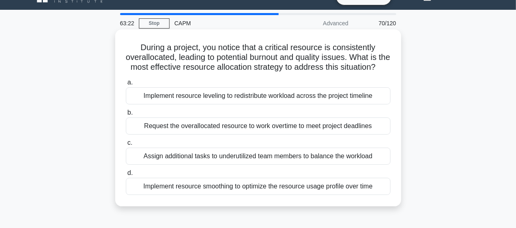
click at [230, 194] on div "Implement resource smoothing to optimize the resource usage profile over time" at bounding box center [258, 186] width 265 height 17
click at [126, 176] on input "d. Implement resource smoothing to optimize the resource usage profile over time" at bounding box center [126, 173] width 0 height 5
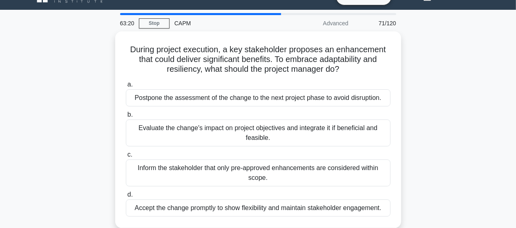
scroll to position [33, 0]
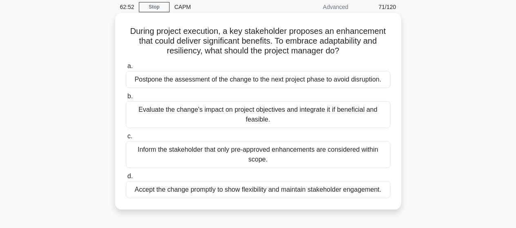
click at [251, 106] on div "Evaluate the change's impact on project objectives and integrate it if benefici…" at bounding box center [258, 114] width 265 height 27
click at [126, 99] on input "b. Evaluate the change's impact on project objectives and integrate it if benef…" at bounding box center [126, 96] width 0 height 5
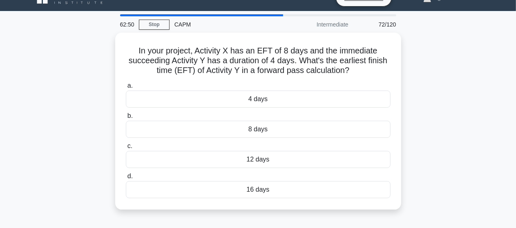
scroll to position [16, 0]
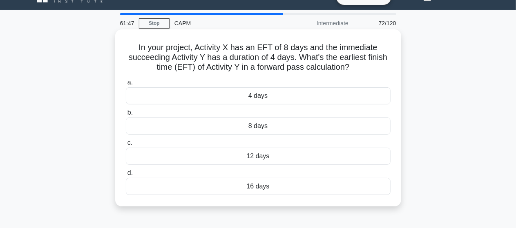
click at [257, 161] on div "12 days" at bounding box center [258, 156] width 265 height 17
click at [126, 146] on input "c. 12 days" at bounding box center [126, 142] width 0 height 5
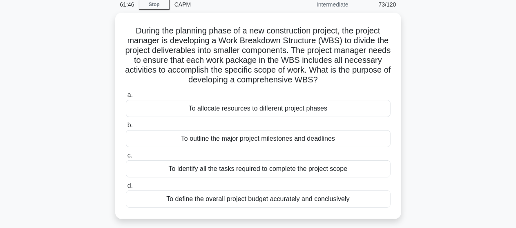
scroll to position [49, 0]
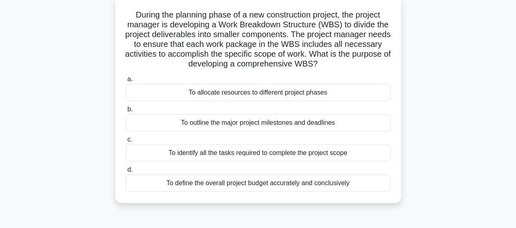
click at [264, 154] on div "To identify all the tasks required to complete the project scope" at bounding box center [258, 153] width 265 height 17
click at [126, 143] on input "c. To identify all the tasks required to complete the project scope" at bounding box center [126, 139] width 0 height 5
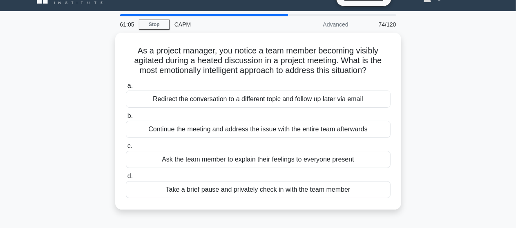
scroll to position [16, 0]
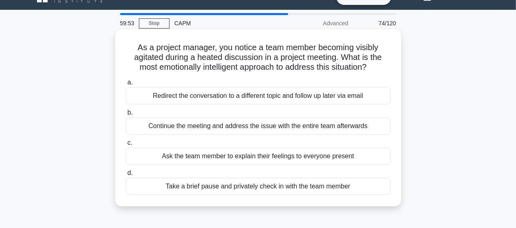
click at [295, 126] on div "Continue the meeting and address the issue with the entire team afterwards" at bounding box center [258, 126] width 265 height 17
click at [126, 116] on input "b. Continue the meeting and address the issue with the entire team afterwards" at bounding box center [126, 112] width 0 height 5
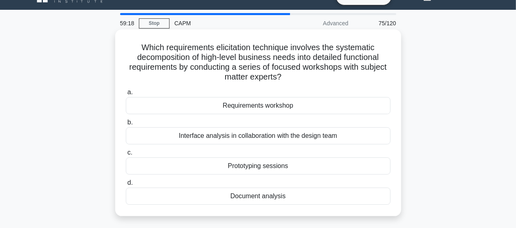
click at [257, 107] on div "Requirements workshop" at bounding box center [258, 105] width 265 height 17
click at [126, 95] on input "a. Requirements workshop" at bounding box center [126, 92] width 0 height 5
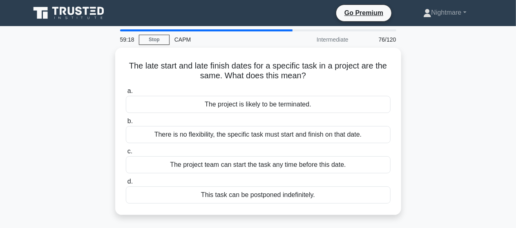
scroll to position [0, 0]
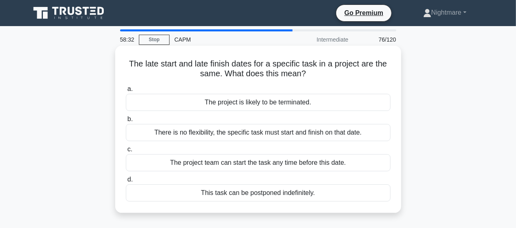
click at [262, 103] on div "The project is likely to be terminated." at bounding box center [258, 102] width 265 height 17
click at [126, 92] on input "a. The project is likely to be terminated." at bounding box center [126, 89] width 0 height 5
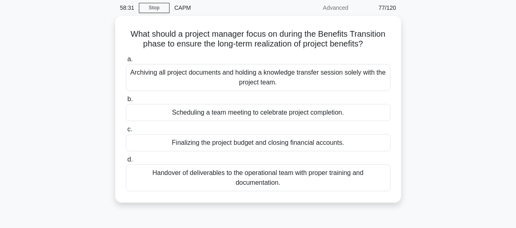
scroll to position [33, 0]
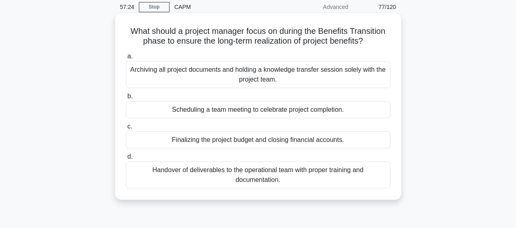
click at [264, 71] on div "Archiving all project documents and holding a knowledge transfer session solely…" at bounding box center [258, 74] width 265 height 27
click at [126, 59] on input "a. Archiving all project documents and holding a knowledge transfer session sol…" at bounding box center [126, 56] width 0 height 5
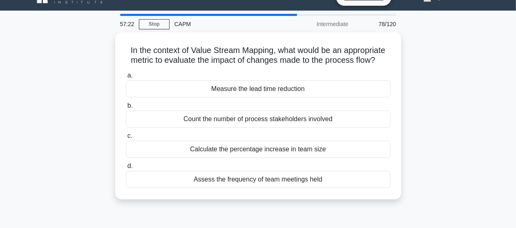
scroll to position [16, 0]
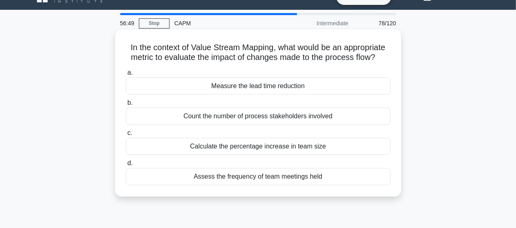
click at [260, 85] on div "Measure the lead time reduction" at bounding box center [258, 86] width 265 height 17
click at [126, 76] on input "a. Measure the lead time reduction" at bounding box center [126, 72] width 0 height 5
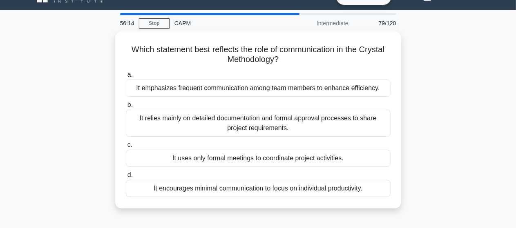
click at [428, 87] on div "Which statement best reflects the role of communication in the Crystal Methodol…" at bounding box center [258, 124] width 466 height 187
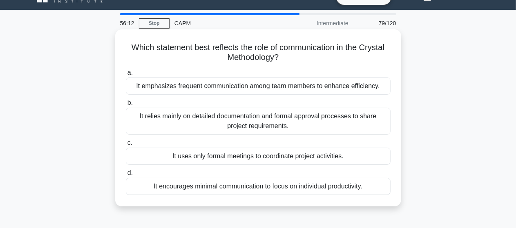
click at [291, 85] on div "It emphasizes frequent communication among team members to enhance efficiency." at bounding box center [258, 86] width 265 height 17
click at [126, 76] on input "a. It emphasizes frequent communication among team members to enhance efficienc…" at bounding box center [126, 72] width 0 height 5
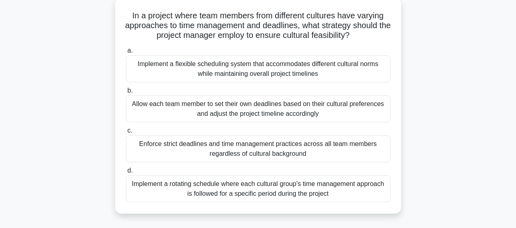
scroll to position [49, 0]
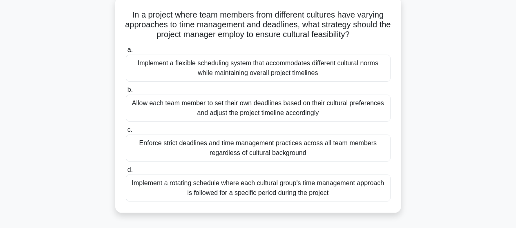
click at [261, 69] on div "Implement a flexible scheduling system that accommodates different cultural nor…" at bounding box center [258, 68] width 265 height 27
click at [126, 53] on input "a. Implement a flexible scheduling system that accommodates different cultural …" at bounding box center [126, 49] width 0 height 5
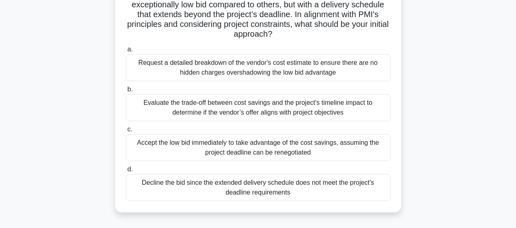
scroll to position [82, 0]
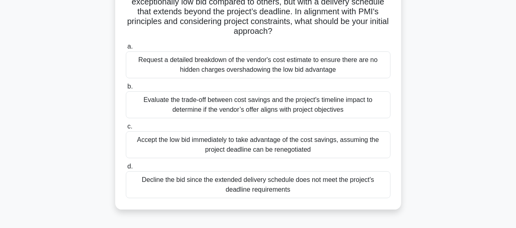
click at [276, 105] on div "Evaluate the trade-off between cost savings and the project's timeline impact t…" at bounding box center [258, 104] width 265 height 27
click at [126, 89] on input "b. Evaluate the trade-off between cost savings and the project's timeline impac…" at bounding box center [126, 86] width 0 height 5
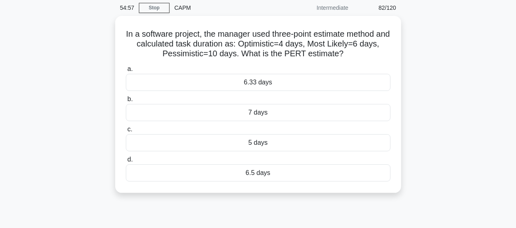
scroll to position [33, 0]
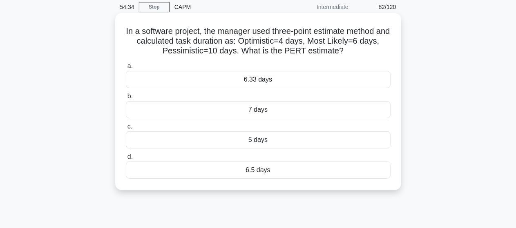
click at [252, 77] on div "6.33 days" at bounding box center [258, 79] width 265 height 17
click at [126, 69] on input "a. 6.33 days" at bounding box center [126, 66] width 0 height 5
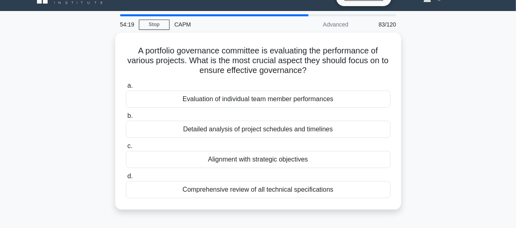
scroll to position [16, 0]
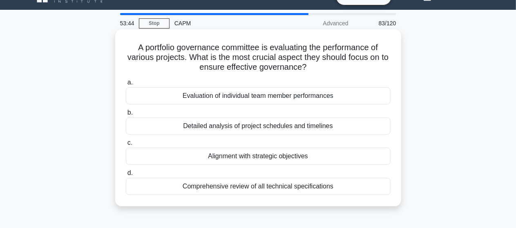
click at [253, 155] on div "Alignment with strategic objectives" at bounding box center [258, 156] width 265 height 17
click at [126, 146] on input "c. Alignment with strategic objectives" at bounding box center [126, 142] width 0 height 5
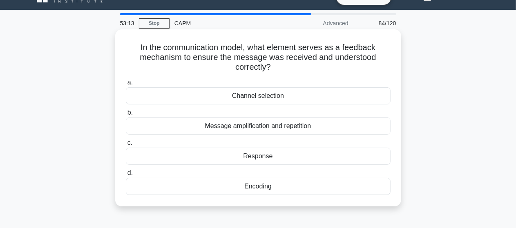
click at [252, 156] on div "Response" at bounding box center [258, 156] width 265 height 17
click at [126, 146] on input "c. Response" at bounding box center [126, 142] width 0 height 5
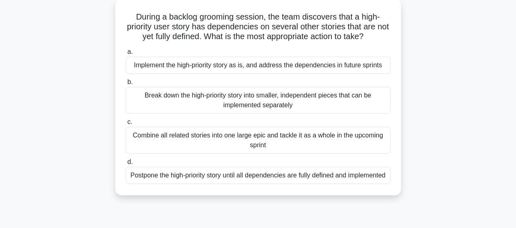
scroll to position [33, 0]
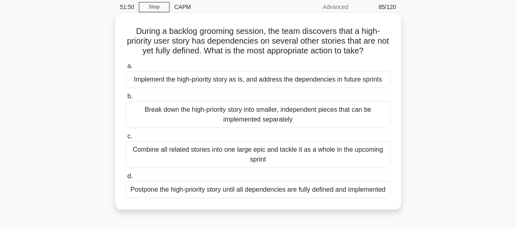
click at [267, 193] on div "Postpone the high-priority story until all dependencies are fully defined and i…" at bounding box center [258, 189] width 265 height 17
click at [126, 179] on input "d. Postpone the high-priority story until all dependencies are fully defined an…" at bounding box center [126, 176] width 0 height 5
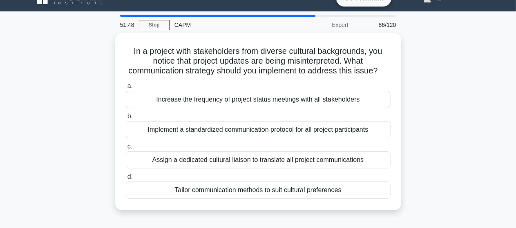
scroll to position [16, 0]
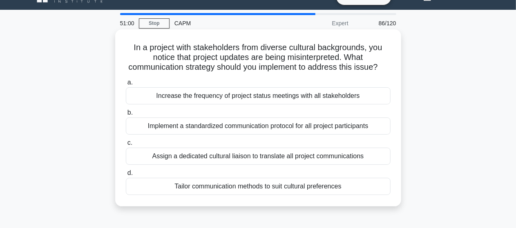
click at [252, 195] on div "Tailor communication methods to suit cultural preferences" at bounding box center [258, 186] width 265 height 17
click at [126, 176] on input "d. Tailor communication methods to suit cultural preferences" at bounding box center [126, 173] width 0 height 5
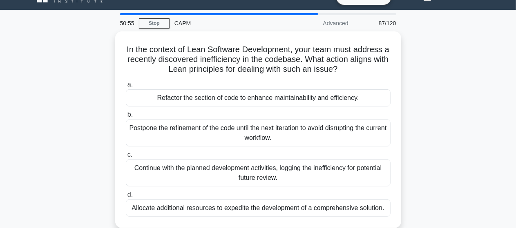
scroll to position [33, 0]
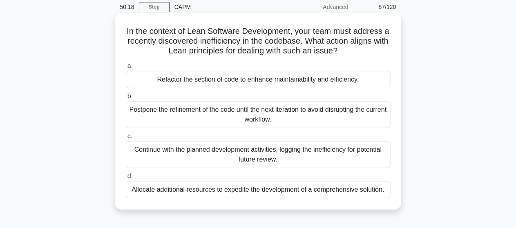
click at [260, 83] on div "Refactor the section of code to enhance maintainability and efficiency." at bounding box center [258, 79] width 265 height 17
click at [126, 69] on input "a. Refactor the section of code to enhance maintainability and efficiency." at bounding box center [126, 66] width 0 height 5
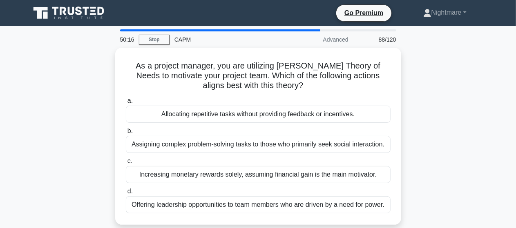
scroll to position [16, 0]
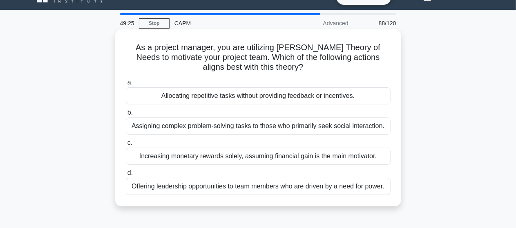
click at [226, 187] on div "Offering leadership opportunities to team members who are driven by a need for …" at bounding box center [258, 186] width 265 height 17
click at [126, 176] on input "d. Offering leadership opportunities to team members who are driven by a need f…" at bounding box center [126, 173] width 0 height 5
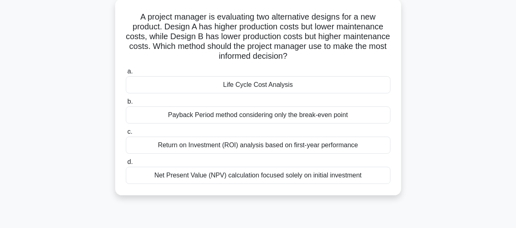
scroll to position [33, 0]
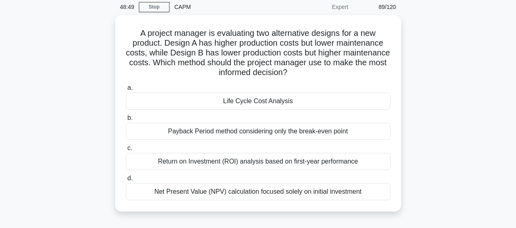
click at [435, 119] on div "A project manager is evaluating two alternative designs for a new product. Desi…" at bounding box center [258, 118] width 466 height 207
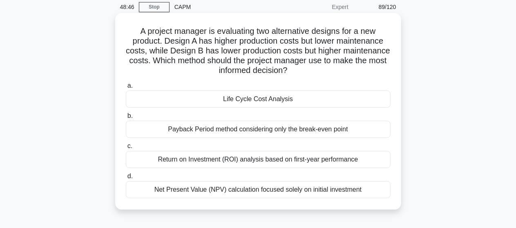
click at [264, 98] on div "Life Cycle Cost Analysis" at bounding box center [258, 99] width 265 height 17
click at [126, 89] on input "a. Life Cycle Cost Analysis" at bounding box center [126, 85] width 0 height 5
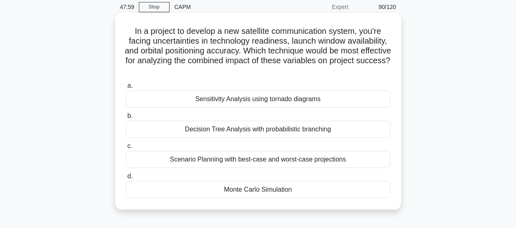
click at [239, 128] on div "Decision Tree Analysis with probabilistic branching" at bounding box center [258, 129] width 265 height 17
click at [126, 119] on input "b. Decision Tree Analysis with probabilistic branching" at bounding box center [126, 116] width 0 height 5
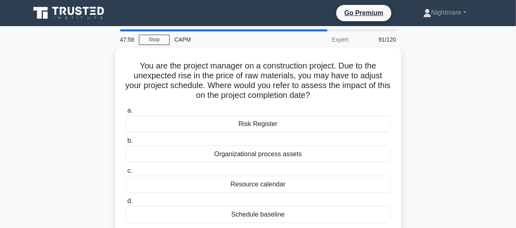
scroll to position [16, 0]
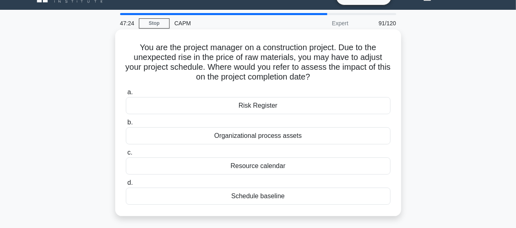
click at [259, 105] on div "Risk Register" at bounding box center [258, 105] width 265 height 17
click at [126, 95] on input "a. Risk Register" at bounding box center [126, 92] width 0 height 5
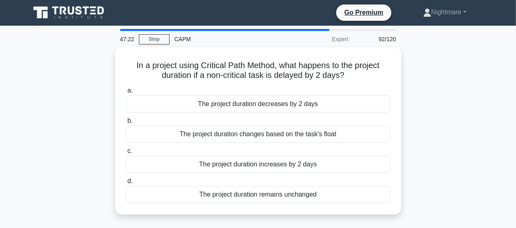
scroll to position [0, 0]
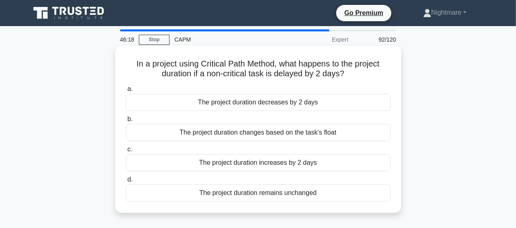
click at [293, 132] on div "The project duration changes based on the task's float" at bounding box center [258, 132] width 265 height 17
click at [126, 122] on input "b. The project duration changes based on the task's float" at bounding box center [126, 119] width 0 height 5
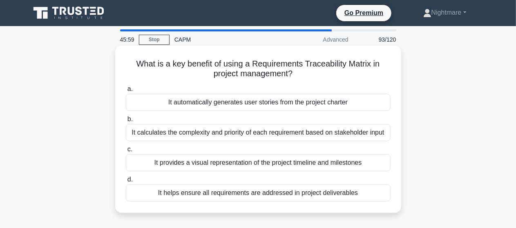
click at [270, 194] on div "It helps ensure all requirements are addressed in project deliverables" at bounding box center [258, 193] width 265 height 17
click at [126, 183] on input "d. It helps ensure all requirements are addressed in project deliverables" at bounding box center [126, 179] width 0 height 5
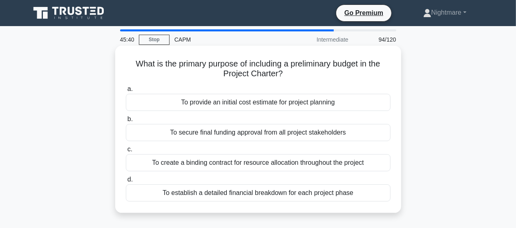
click at [299, 106] on div "To provide an initial cost estimate for project planning" at bounding box center [258, 102] width 265 height 17
click at [126, 92] on input "a. To provide an initial cost estimate for project planning" at bounding box center [126, 89] width 0 height 5
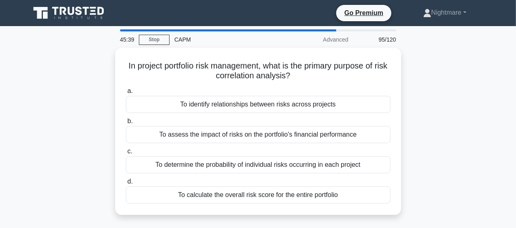
scroll to position [16, 0]
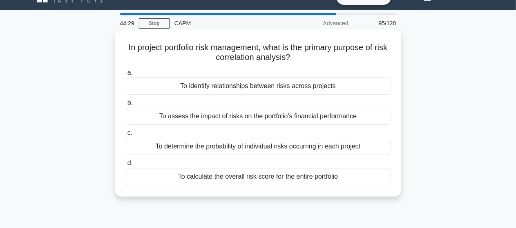
click at [280, 88] on div "To identify relationships between risks across projects" at bounding box center [258, 86] width 265 height 17
click at [126, 76] on input "a. To identify relationships between risks across projects" at bounding box center [126, 72] width 0 height 5
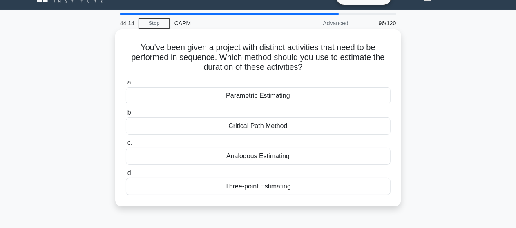
click at [243, 127] on div "Critical Path Method" at bounding box center [258, 126] width 265 height 17
click at [126, 116] on input "b. Critical Path Method" at bounding box center [126, 112] width 0 height 5
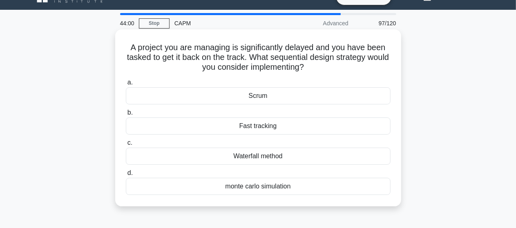
click at [258, 129] on div "Fast tracking" at bounding box center [258, 126] width 265 height 17
click at [126, 116] on input "b. Fast tracking" at bounding box center [126, 112] width 0 height 5
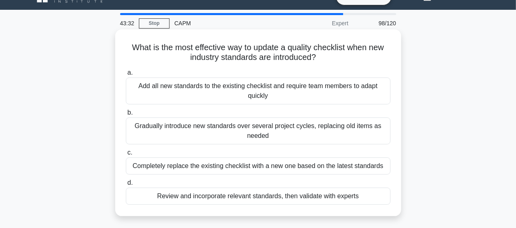
click at [252, 198] on div "Review and incorporate relevant standards, then validate with experts" at bounding box center [258, 196] width 265 height 17
click at [126, 186] on input "d. Review and incorporate relevant standards, then validate with experts" at bounding box center [126, 183] width 0 height 5
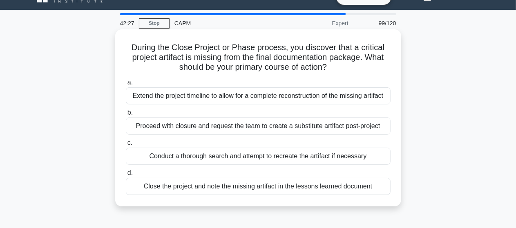
click at [228, 156] on div "Conduct a thorough search and attempt to recreate the artifact if necessary" at bounding box center [258, 156] width 265 height 17
click at [126, 146] on input "c. Conduct a thorough search and attempt to recreate the artifact if necessary" at bounding box center [126, 142] width 0 height 5
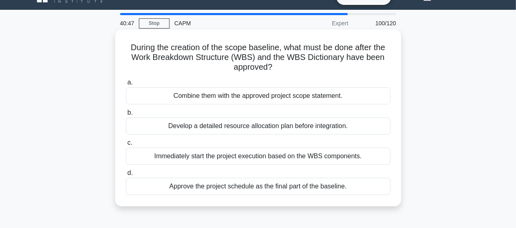
click at [252, 94] on div "Combine them with the approved project scope statement." at bounding box center [258, 95] width 265 height 17
click at [126, 85] on input "a. Combine them with the approved project scope statement." at bounding box center [126, 82] width 0 height 5
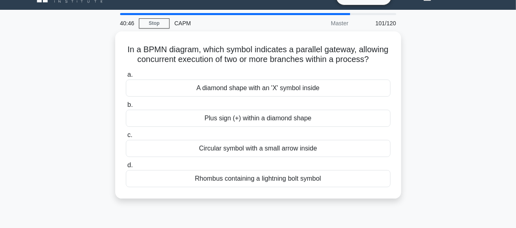
scroll to position [0, 0]
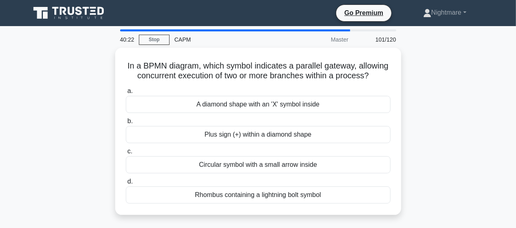
click at [449, 114] on div "In a BPMN diagram, which symbol indicates a parallel gateway, allowing concurre…" at bounding box center [258, 136] width 466 height 177
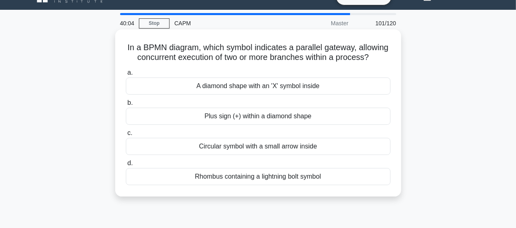
click at [265, 95] on div "A diamond shape with an 'X' symbol inside" at bounding box center [258, 86] width 265 height 17
click at [126, 76] on input "a. A diamond shape with an 'X' symbol inside" at bounding box center [126, 72] width 0 height 5
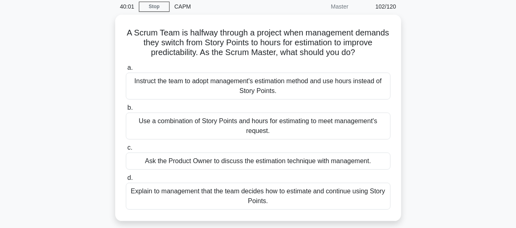
scroll to position [33, 0]
click at [435, 106] on div "A Scrum Team is halfway through a project when management demands they switch f…" at bounding box center [258, 123] width 466 height 216
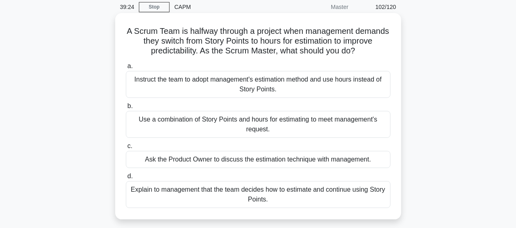
click at [255, 121] on div "Use a combination of Story Points and hours for estimating to meet management's…" at bounding box center [258, 124] width 265 height 27
click at [126, 109] on input "b. Use a combination of Story Points and hours for estimating to meet managemen…" at bounding box center [126, 106] width 0 height 5
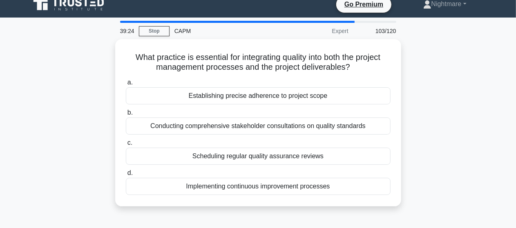
scroll to position [0, 0]
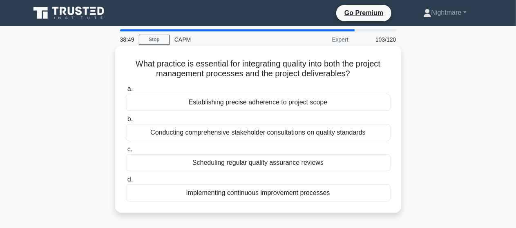
click at [270, 192] on div "Implementing continuous improvement processes" at bounding box center [258, 193] width 265 height 17
click at [126, 183] on input "d. Implementing continuous improvement processes" at bounding box center [126, 179] width 0 height 5
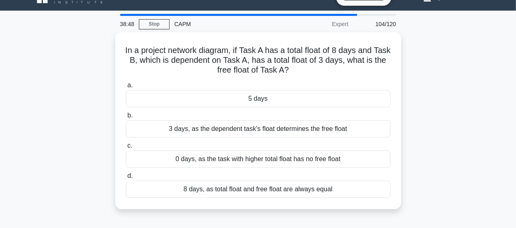
scroll to position [16, 0]
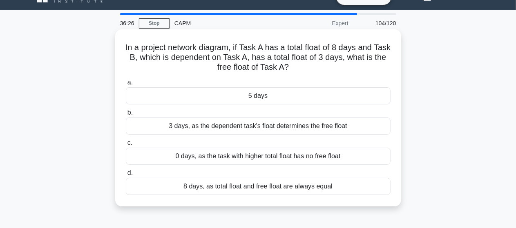
click at [236, 154] on div "0 days, as the task with higher total float has no free float" at bounding box center [258, 156] width 265 height 17
click at [126, 146] on input "c. 0 days, as the task with higher total float has no free float" at bounding box center [126, 142] width 0 height 5
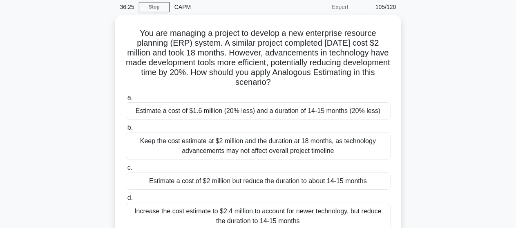
scroll to position [49, 0]
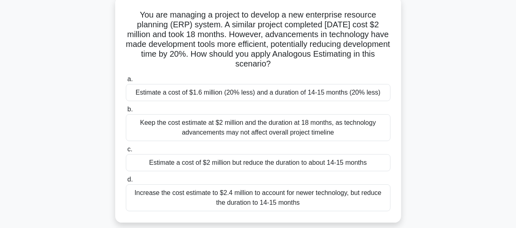
click at [262, 198] on div "Increase the cost estimate to $2.4 million to account for newer technology, but…" at bounding box center [258, 198] width 265 height 27
click at [126, 183] on input "d. Increase the cost estimate to $2.4 million to account for newer technology, …" at bounding box center [126, 179] width 0 height 5
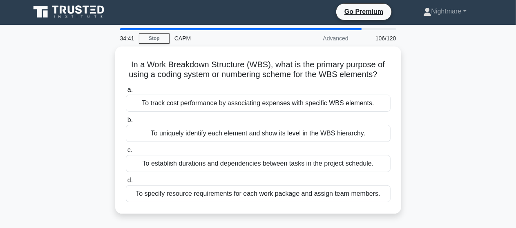
scroll to position [0, 0]
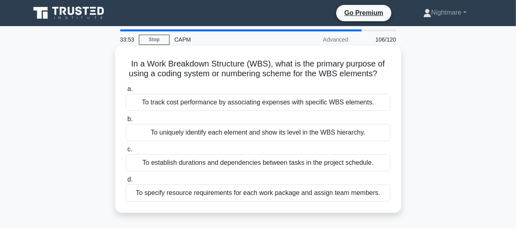
click at [334, 131] on div "To uniquely identify each element and show its level in the WBS hierarchy." at bounding box center [258, 132] width 265 height 17
click at [126, 122] on input "b. To uniquely identify each element and show its level in the WBS hierarchy." at bounding box center [126, 119] width 0 height 5
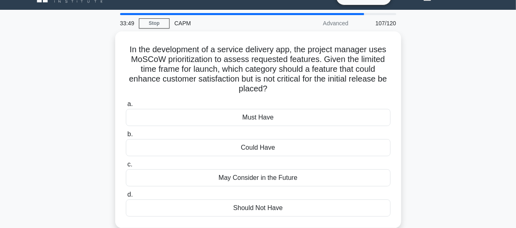
scroll to position [33, 0]
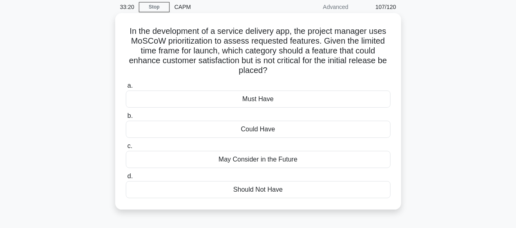
click at [254, 132] on div "Could Have" at bounding box center [258, 129] width 265 height 17
click at [126, 119] on input "b. Could Have" at bounding box center [126, 116] width 0 height 5
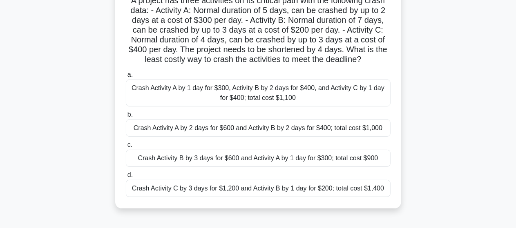
scroll to position [82, 0]
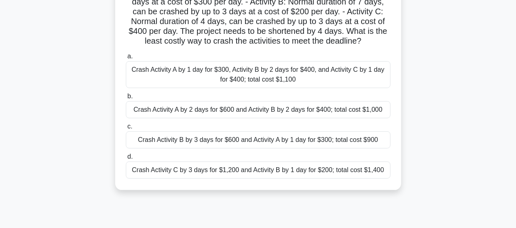
click at [292, 141] on div "Crash Activity B by 3 days for $600 and Activity A by 1 day for $300; total cos…" at bounding box center [258, 139] width 265 height 17
click at [126, 129] on input "c. Crash Activity B by 3 days for $600 and Activity A by 1 day for $300; total …" at bounding box center [126, 126] width 0 height 5
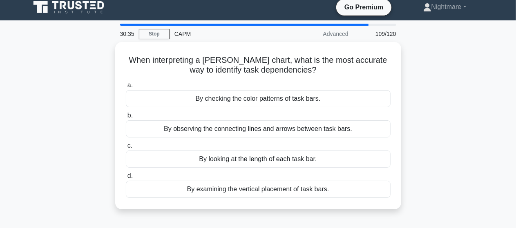
scroll to position [0, 0]
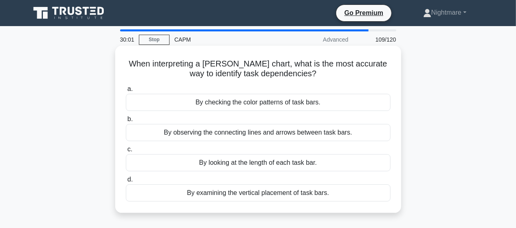
click at [284, 135] on div "By observing the connecting lines and arrows between task bars." at bounding box center [258, 132] width 265 height 17
click at [126, 122] on input "b. By observing the connecting lines and arrows between task bars." at bounding box center [126, 119] width 0 height 5
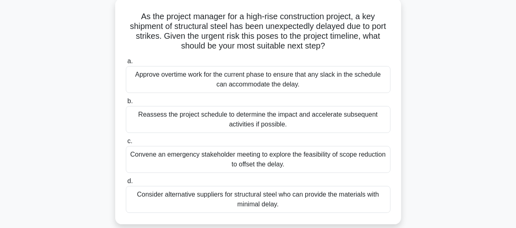
scroll to position [49, 0]
click at [452, 102] on div "As the project manager for a high-rise construction project, a key shipment of …" at bounding box center [258, 117] width 466 height 236
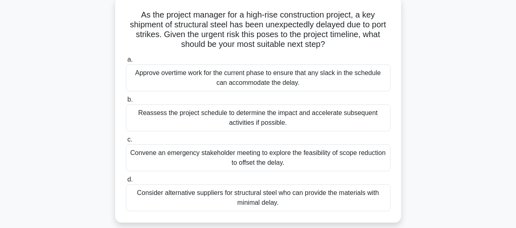
click at [243, 118] on div "Reassess the project schedule to determine the impact and accelerate subsequent…" at bounding box center [258, 118] width 265 height 27
click at [126, 103] on input "b. Reassess the project schedule to determine the impact and accelerate subsequ…" at bounding box center [126, 99] width 0 height 5
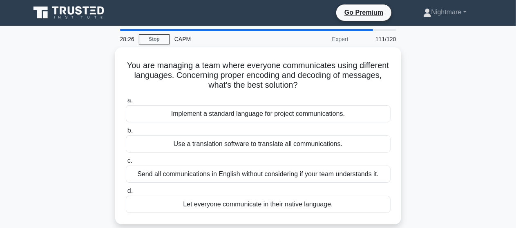
scroll to position [0, 0]
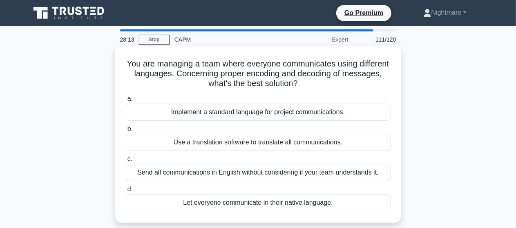
click at [243, 142] on div "Use a translation software to translate all communications." at bounding box center [258, 142] width 265 height 17
click at [126, 132] on input "b. Use a translation software to translate all communications." at bounding box center [126, 129] width 0 height 5
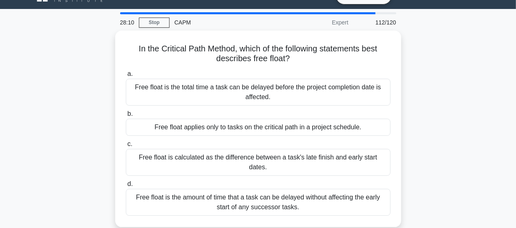
scroll to position [16, 0]
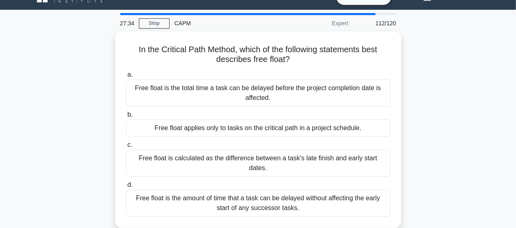
click at [465, 100] on div "In the Critical Path Method, which of the following statements best describes f…" at bounding box center [258, 134] width 466 height 207
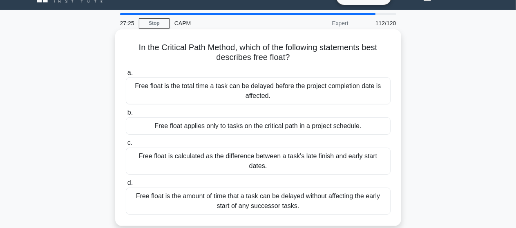
click at [257, 192] on div "Free float is the amount of time that a task can be delayed without affecting t…" at bounding box center [258, 201] width 265 height 27
click at [126, 186] on input "d. Free float is the amount of time that a task can be delayed without affectin…" at bounding box center [126, 183] width 0 height 5
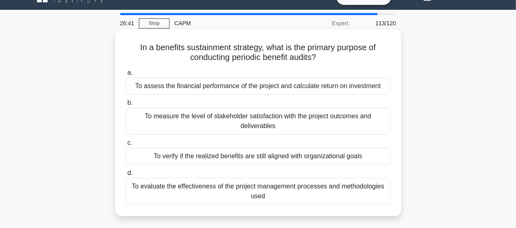
click at [267, 155] on div "To verify if the realized benefits are still aligned with organizational goals" at bounding box center [258, 156] width 265 height 17
click at [126, 146] on input "c. To verify if the realized benefits are still aligned with organizational goa…" at bounding box center [126, 142] width 0 height 5
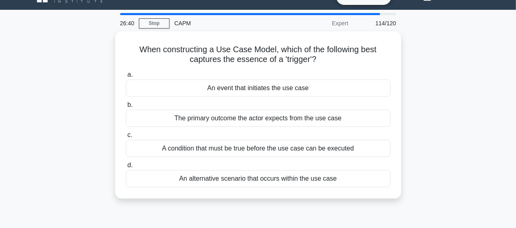
scroll to position [0, 0]
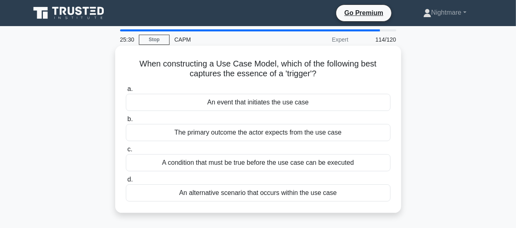
click at [244, 134] on div "The primary outcome the actor expects from the use case" at bounding box center [258, 132] width 265 height 17
click at [126, 122] on input "b. The primary outcome the actor expects from the use case" at bounding box center [126, 119] width 0 height 5
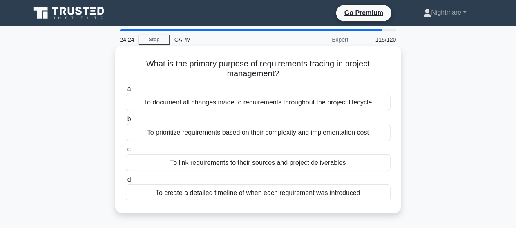
click at [242, 134] on div "To prioritize requirements based on their complexity and implementation cost" at bounding box center [258, 132] width 265 height 17
click at [126, 122] on input "b. To prioritize requirements based on their complexity and implementation cost" at bounding box center [126, 119] width 0 height 5
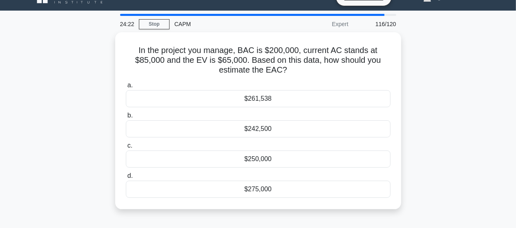
scroll to position [16, 0]
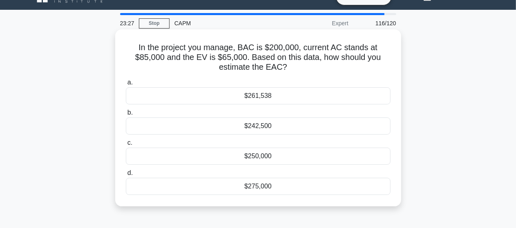
click at [264, 97] on div "$261,538" at bounding box center [258, 95] width 265 height 17
click at [126, 85] on input "a. $261,538" at bounding box center [126, 82] width 0 height 5
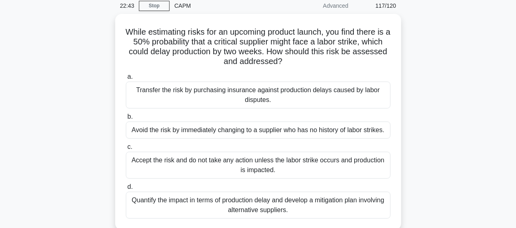
scroll to position [33, 0]
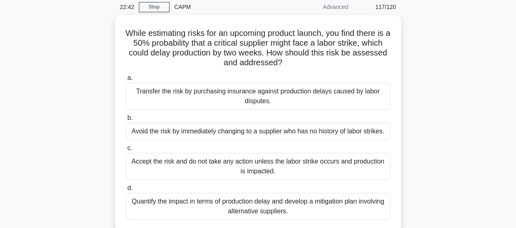
click at [457, 93] on div "While estimating risks for an upcoming product launch, you find there is a 50% …" at bounding box center [258, 128] width 466 height 226
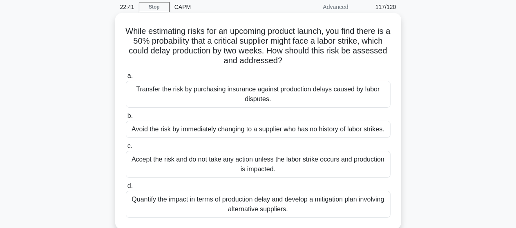
click at [261, 208] on div "Quantify the impact in terms of production delay and develop a mitigation plan …" at bounding box center [258, 204] width 265 height 27
click at [126, 189] on input "d. Quantify the impact in terms of production delay and develop a mitigation pl…" at bounding box center [126, 186] width 0 height 5
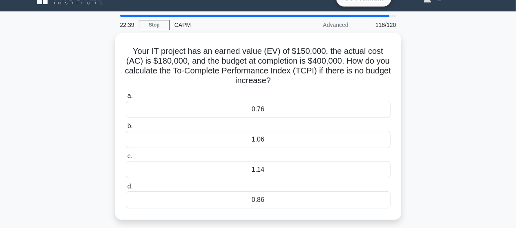
scroll to position [16, 0]
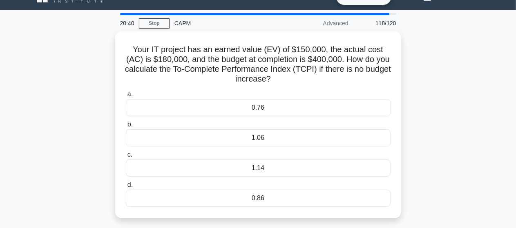
click at [488, 118] on div "Your IT project has an earned value (EV) of $150,000, the actual cost (AC) is $…" at bounding box center [258, 129] width 466 height 197
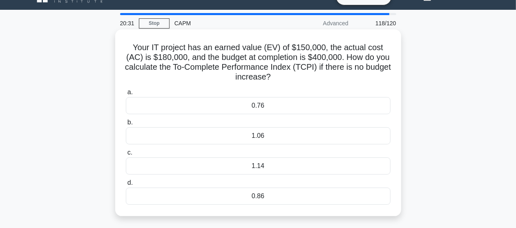
click at [257, 198] on div "0.86" at bounding box center [258, 196] width 265 height 17
click at [126, 186] on input "d. 0.86" at bounding box center [126, 183] width 0 height 5
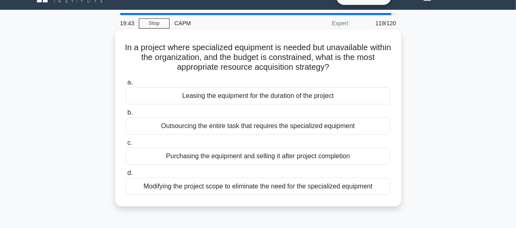
click at [242, 128] on div "Outsourcing the entire task that requires the specialized equipment" at bounding box center [258, 126] width 265 height 17
click at [126, 116] on input "b. Outsourcing the entire task that requires the specialized equipment" at bounding box center [126, 112] width 0 height 5
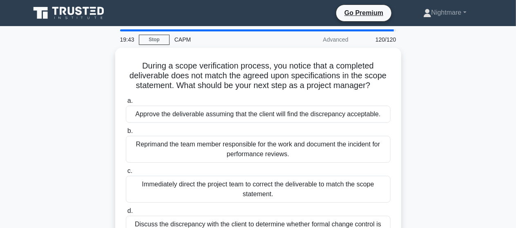
scroll to position [0, 0]
click at [460, 107] on div "During a scope verification process, you notice that a completed deliverable do…" at bounding box center [258, 156] width 466 height 216
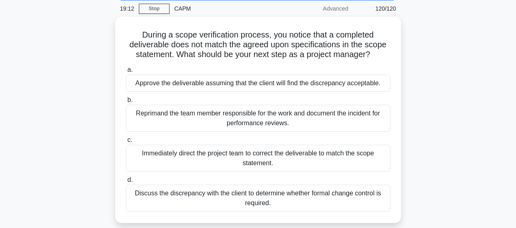
scroll to position [33, 0]
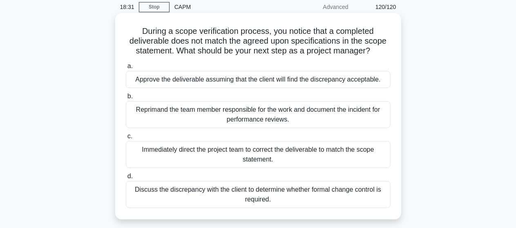
click at [253, 156] on div "Immediately direct the project team to correct the deliverable to match the sco…" at bounding box center [258, 154] width 265 height 27
click at [126, 139] on input "c. Immediately direct the project team to correct the deliverable to match the …" at bounding box center [126, 136] width 0 height 5
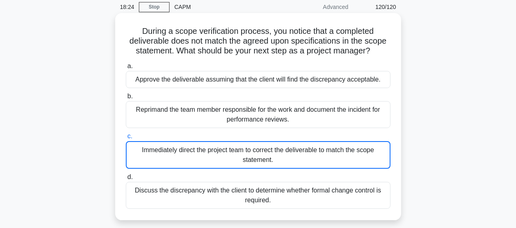
click at [363, 153] on div "Immediately direct the project team to correct the deliverable to match the sco…" at bounding box center [258, 155] width 265 height 28
click at [126, 139] on input "c. Immediately direct the project team to correct the deliverable to match the …" at bounding box center [126, 136] width 0 height 5
click at [277, 156] on div "Immediately direct the project team to correct the deliverable to match the sco…" at bounding box center [258, 155] width 265 height 28
click at [126, 139] on input "c. Immediately direct the project team to correct the deliverable to match the …" at bounding box center [126, 136] width 0 height 5
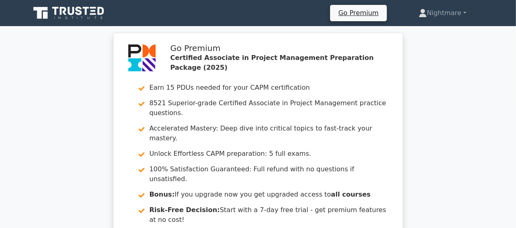
click at [475, 124] on div "Go Premium Certified Associate in Project Management Preparation Package (2025)…" at bounding box center [258, 158] width 516 height 250
